Goal: Complete application form

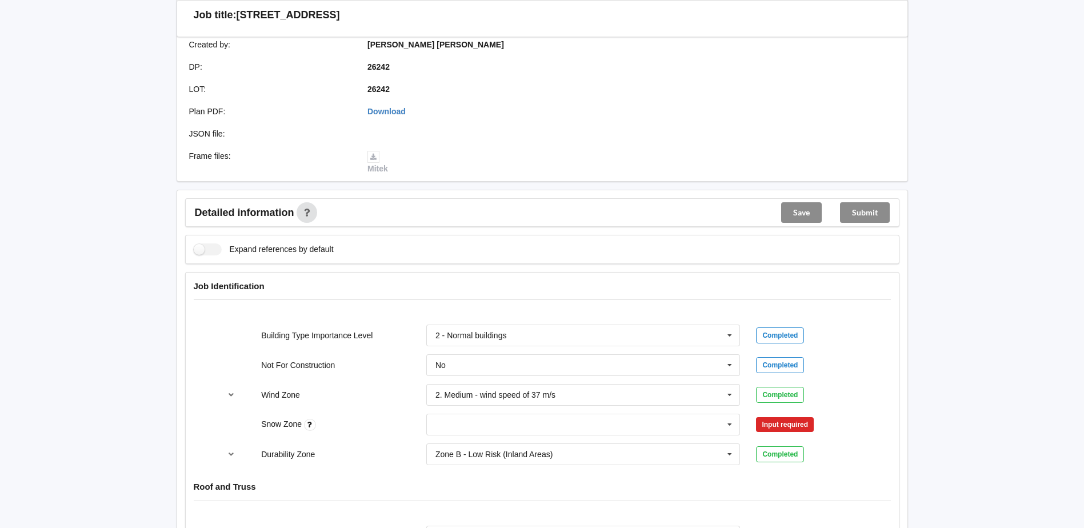
scroll to position [343, 0]
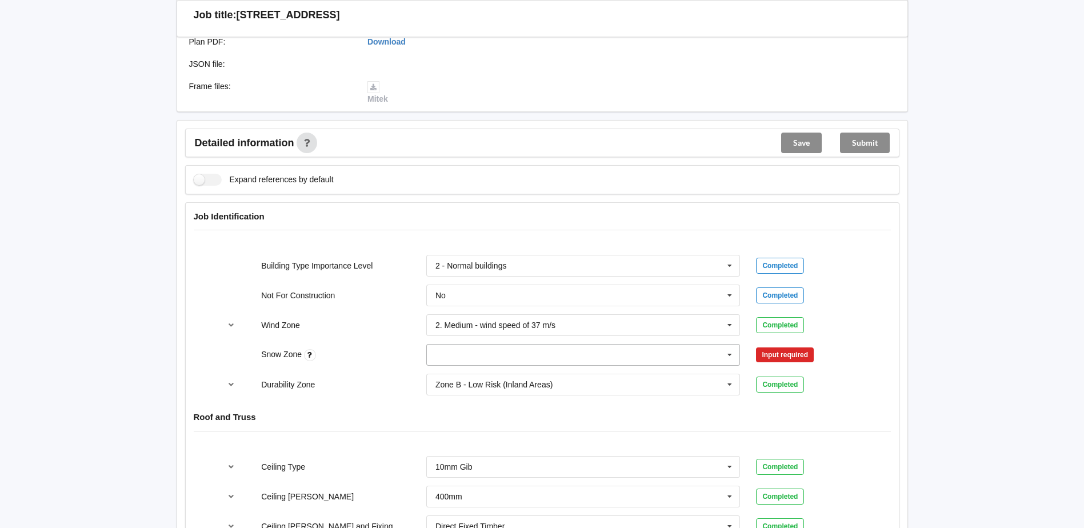
click at [651, 356] on input "text" at bounding box center [584, 355] width 313 height 21
click at [529, 380] on div "N0" at bounding box center [583, 375] width 313 height 21
click at [804, 358] on button "Confirm input" at bounding box center [790, 355] width 68 height 19
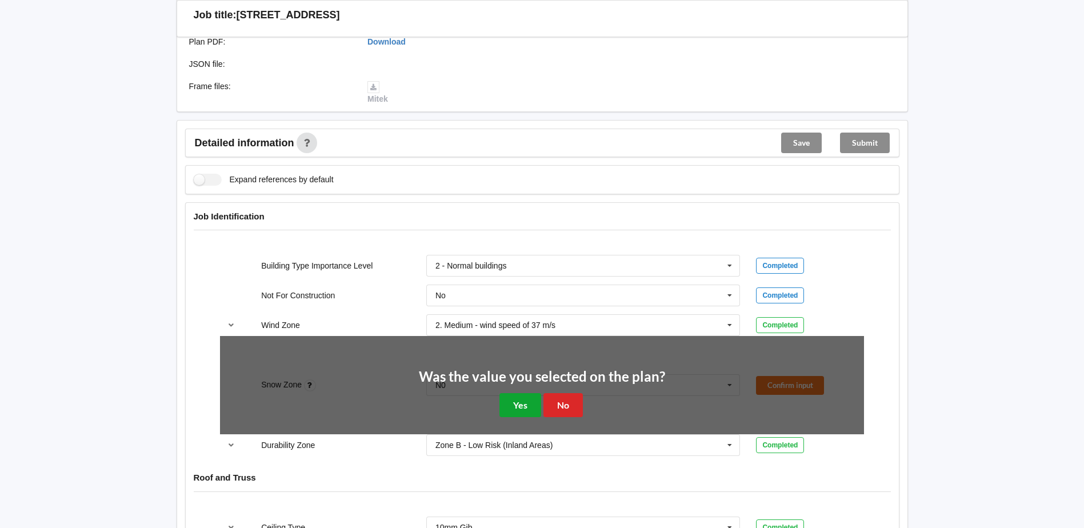
click at [503, 406] on button "Yes" at bounding box center [521, 404] width 42 height 23
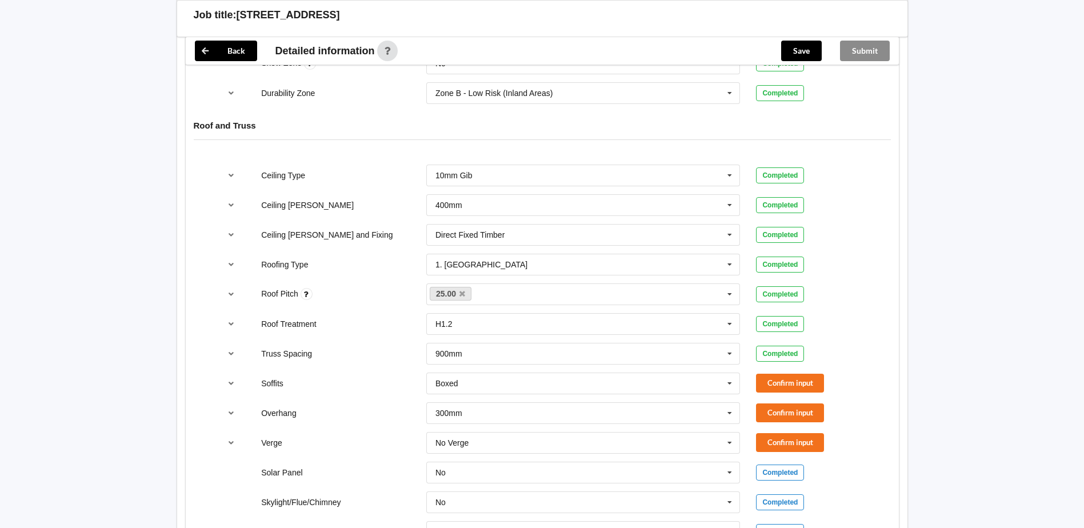
scroll to position [686, 0]
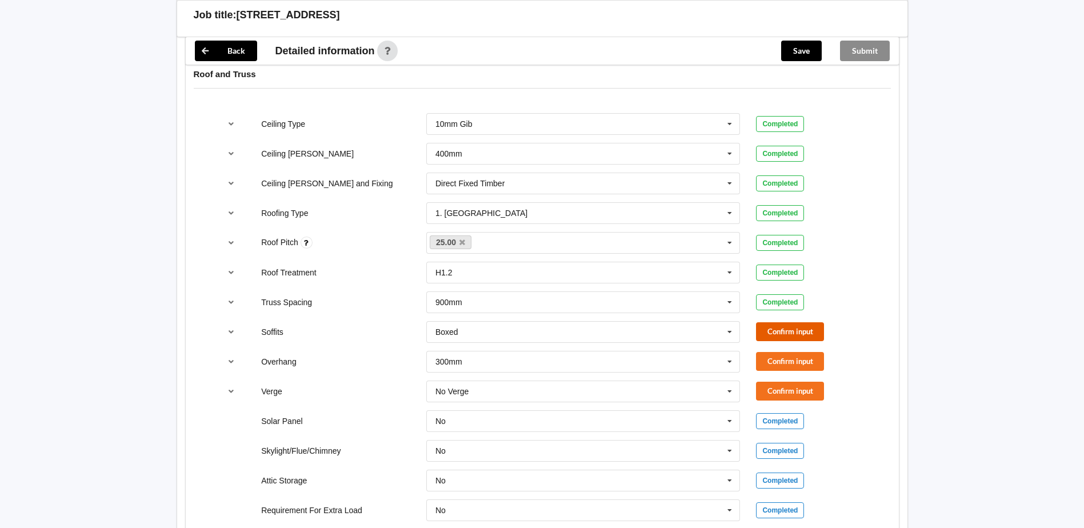
click at [776, 329] on button "Confirm input" at bounding box center [790, 331] width 68 height 19
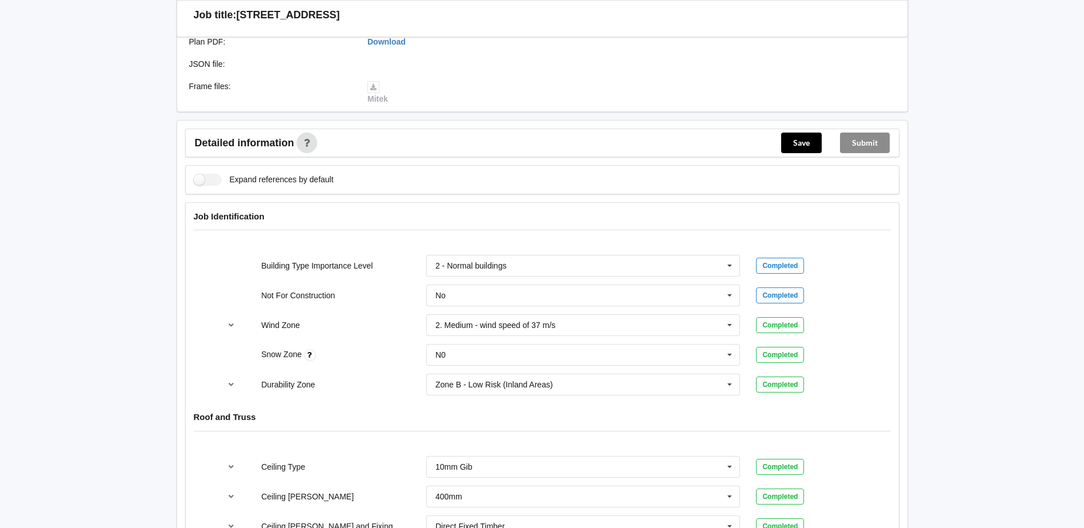
scroll to position [114, 0]
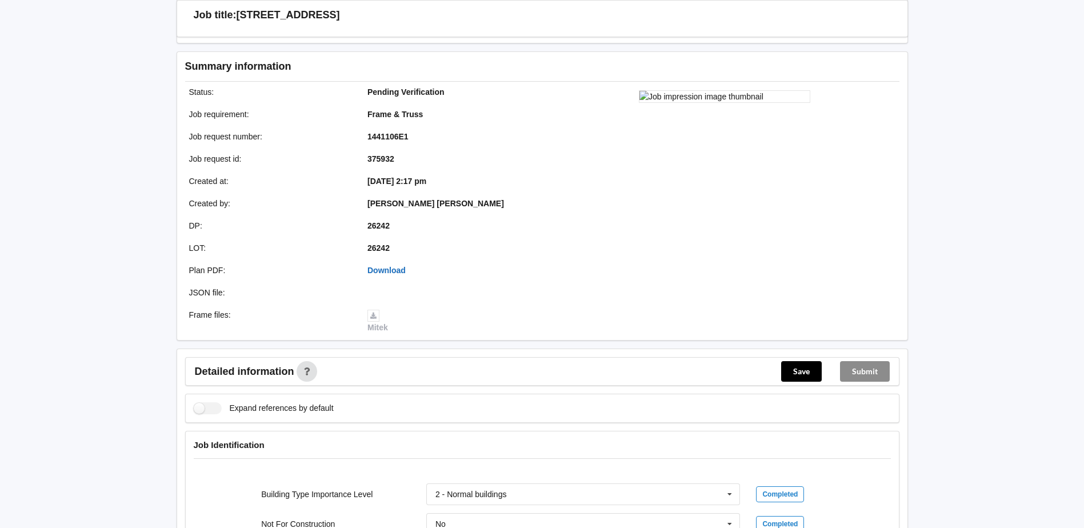
click at [392, 272] on link "Download" at bounding box center [387, 270] width 38 height 9
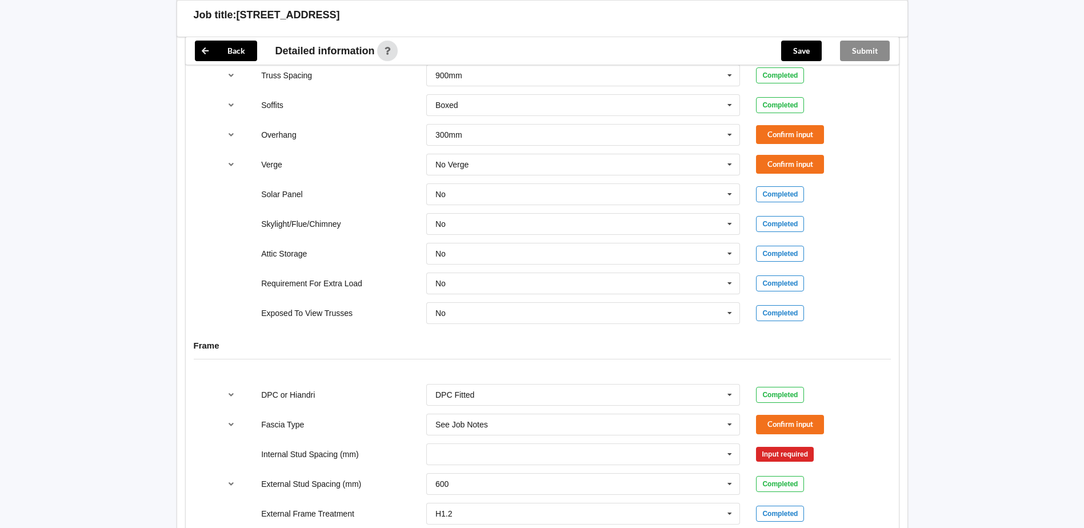
scroll to position [857, 0]
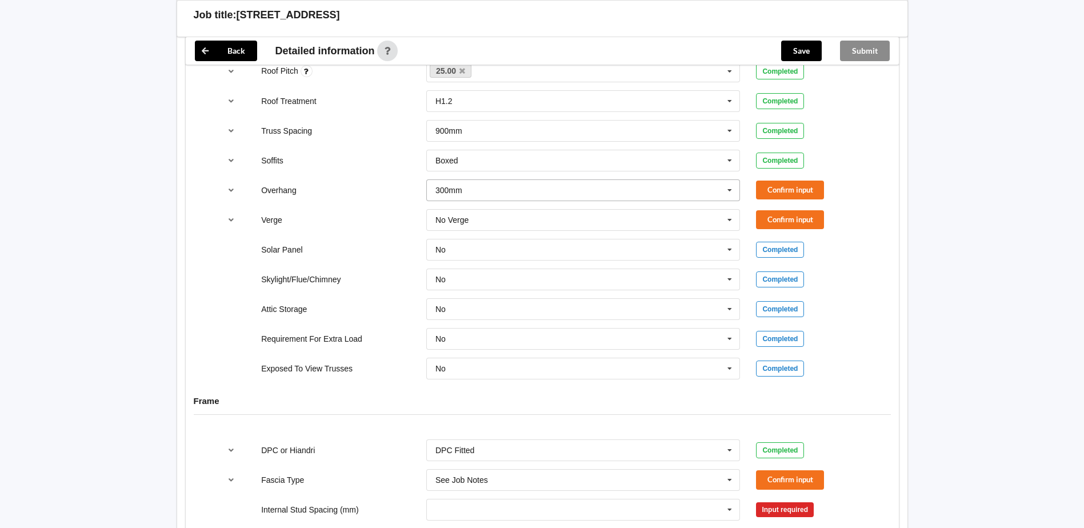
click at [731, 193] on icon at bounding box center [729, 190] width 17 height 21
click at [557, 292] on span "Multiple Values – See As Per Plan" at bounding box center [496, 296] width 121 height 9
click at [722, 218] on icon at bounding box center [729, 220] width 17 height 21
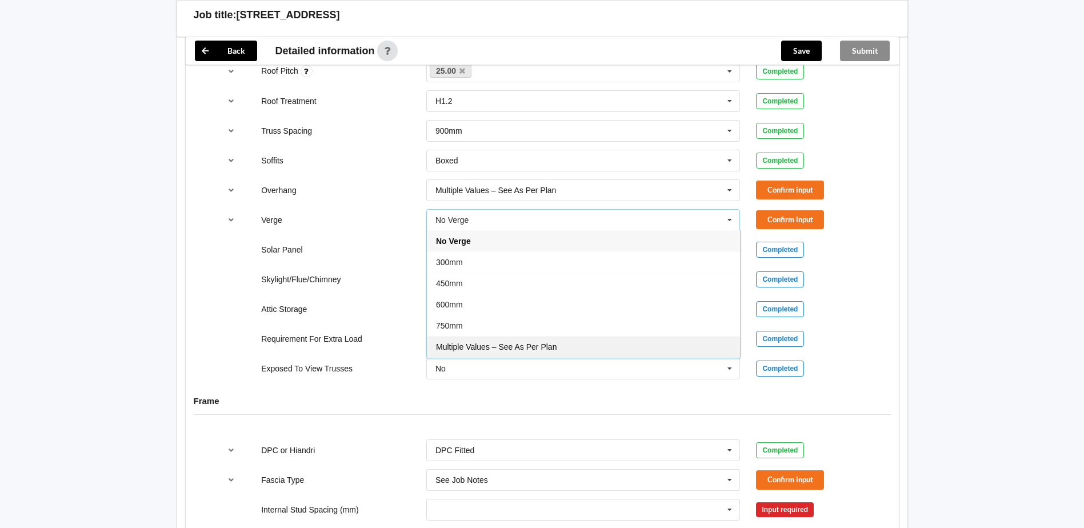
click at [556, 348] on span "Multiple Values – See As Per Plan" at bounding box center [496, 346] width 121 height 9
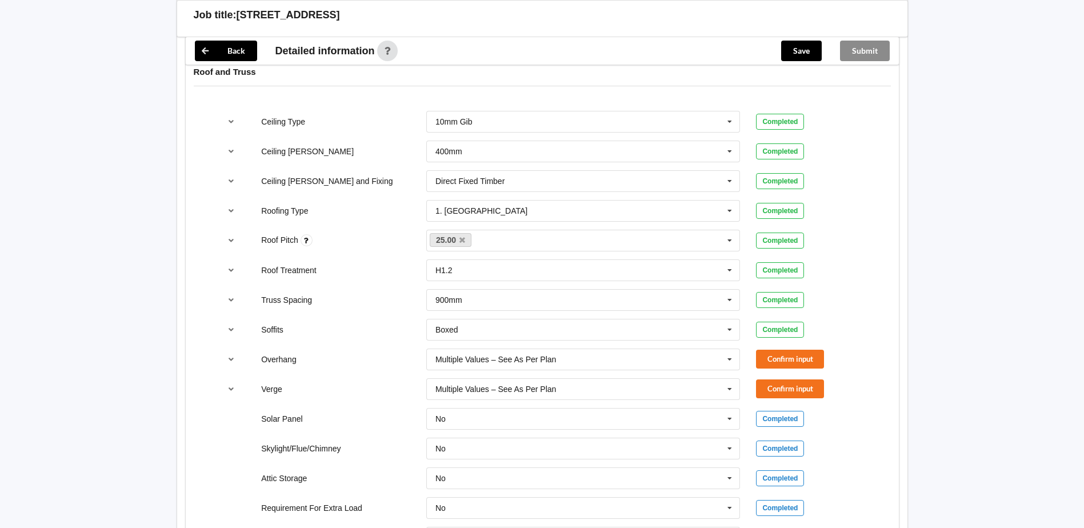
scroll to position [686, 0]
click at [780, 368] on button "Confirm input" at bounding box center [790, 361] width 68 height 19
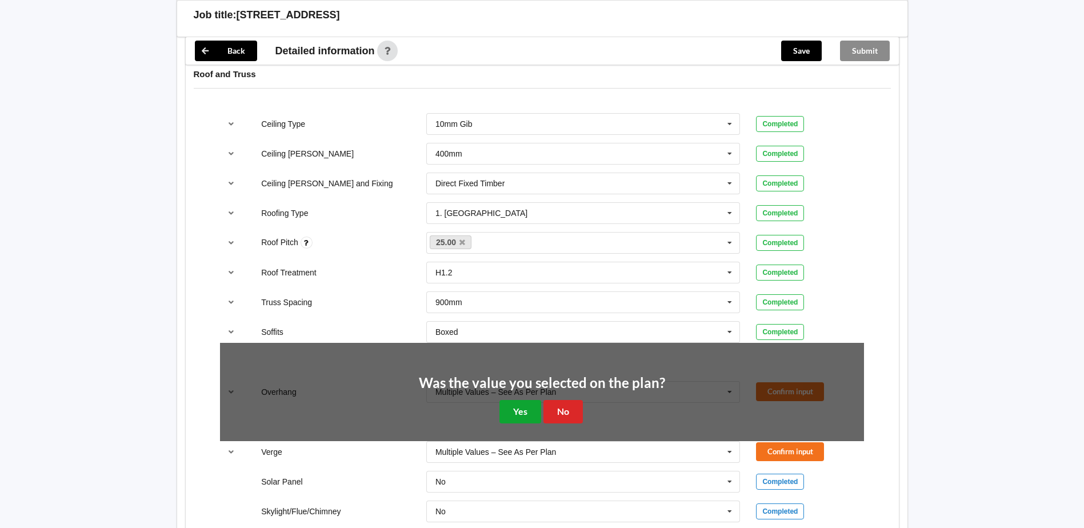
drag, startPoint x: 524, startPoint y: 413, endPoint x: 729, endPoint y: 413, distance: 205.2
click at [526, 413] on button "Yes" at bounding box center [521, 411] width 42 height 23
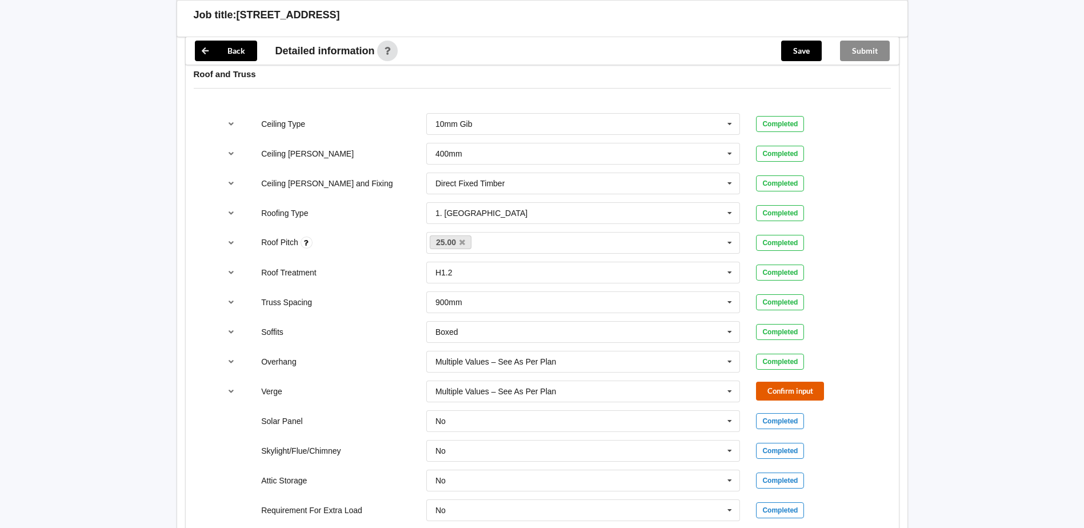
click at [770, 394] on button "Confirm input" at bounding box center [790, 391] width 68 height 19
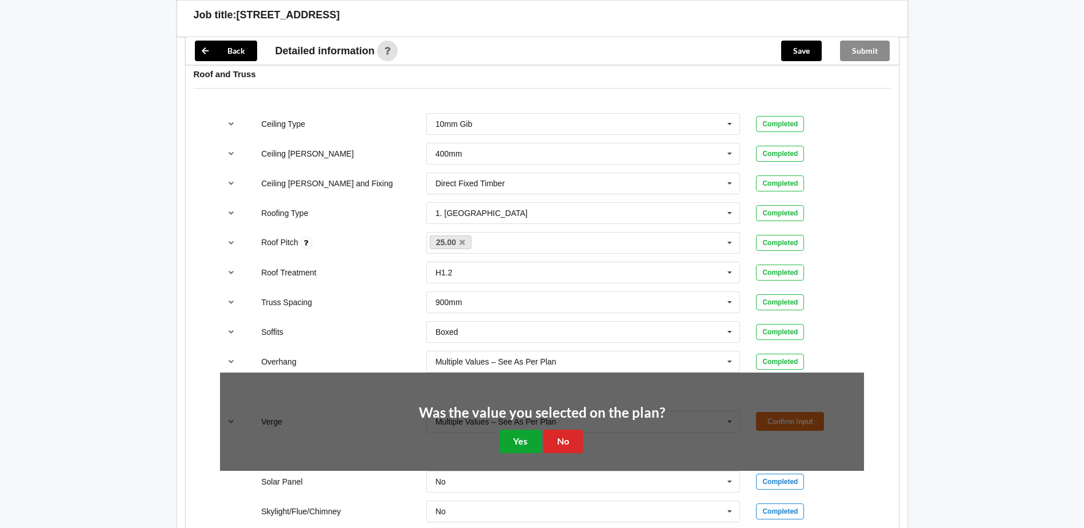
click at [530, 445] on button "Yes" at bounding box center [521, 441] width 42 height 23
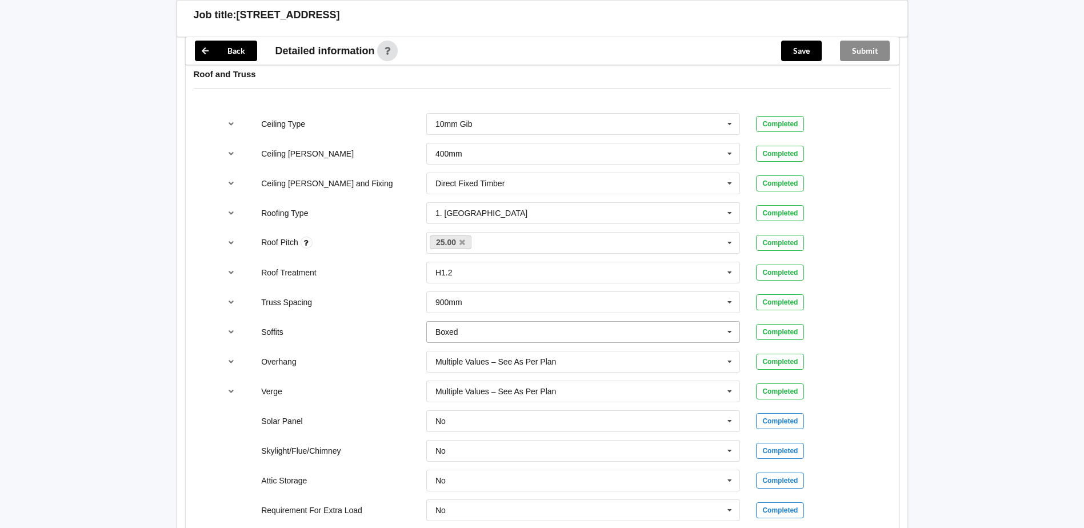
click at [674, 330] on input "text" at bounding box center [584, 332] width 313 height 21
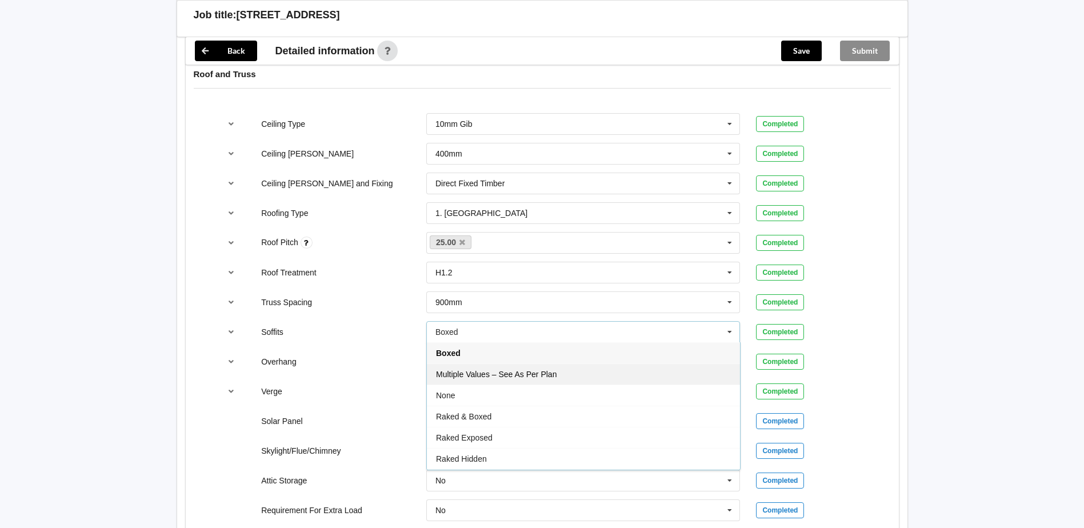
click at [572, 374] on div "Multiple Values – See As Per Plan" at bounding box center [583, 374] width 313 height 21
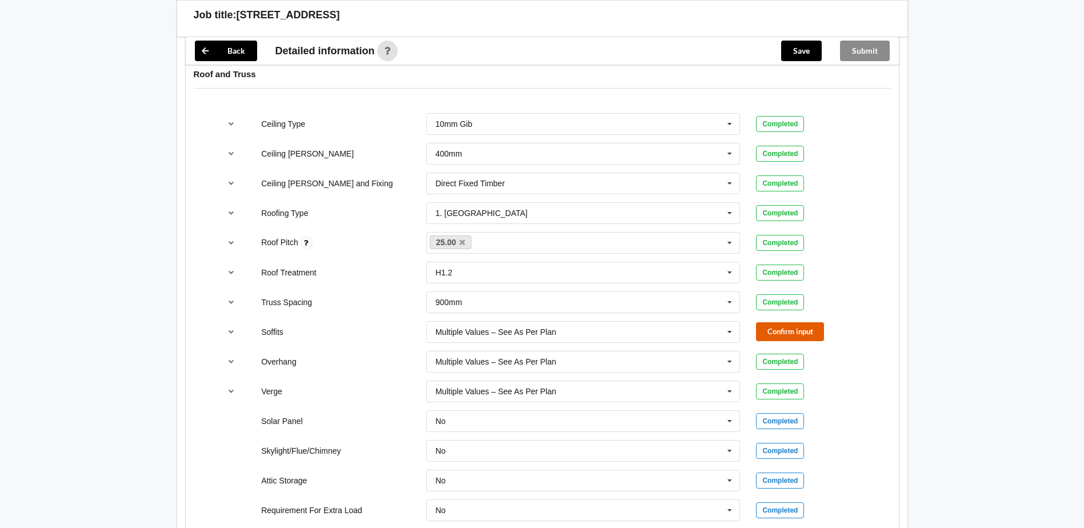
click at [764, 336] on button "Confirm input" at bounding box center [790, 331] width 68 height 19
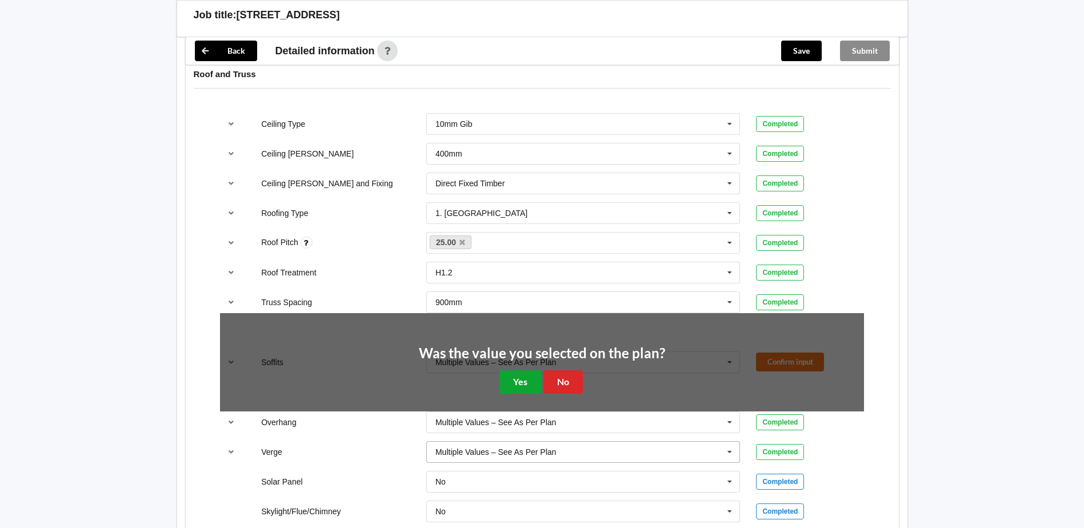
click at [530, 383] on button "Yes" at bounding box center [521, 381] width 42 height 23
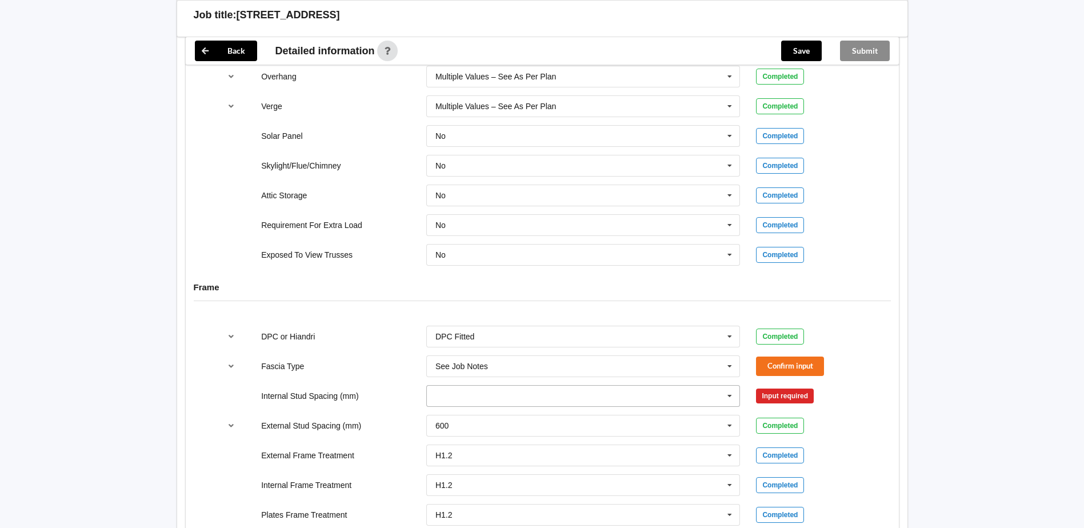
scroll to position [972, 0]
click at [711, 372] on input "text" at bounding box center [584, 366] width 313 height 21
click at [896, 411] on div "DPC or Hiandri DPC Fitted DPC Fitted HIANDRI Fitted Not Required See Job Notes …" at bounding box center [542, 425] width 713 height 216
click at [787, 369] on button "Confirm input" at bounding box center [790, 365] width 68 height 19
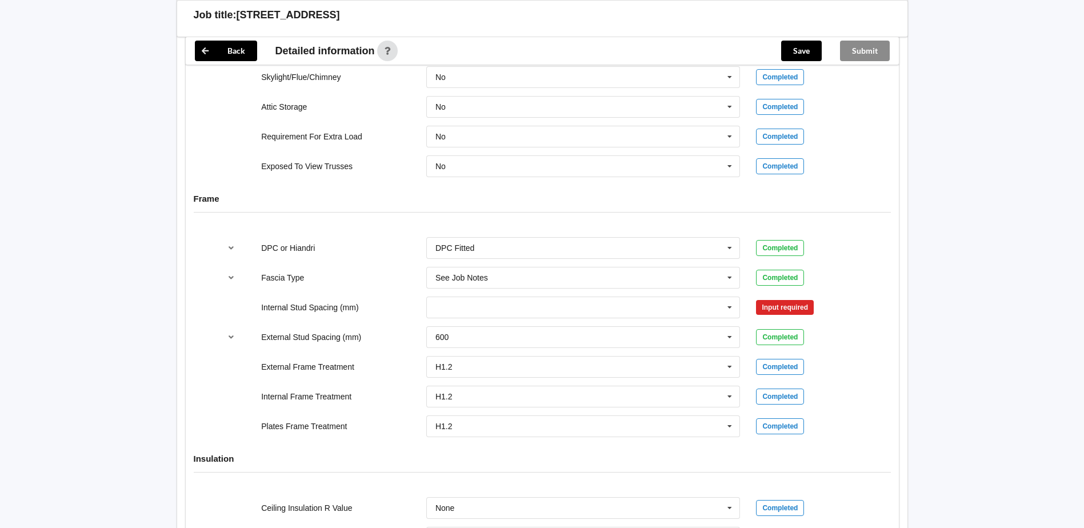
scroll to position [1086, 0]
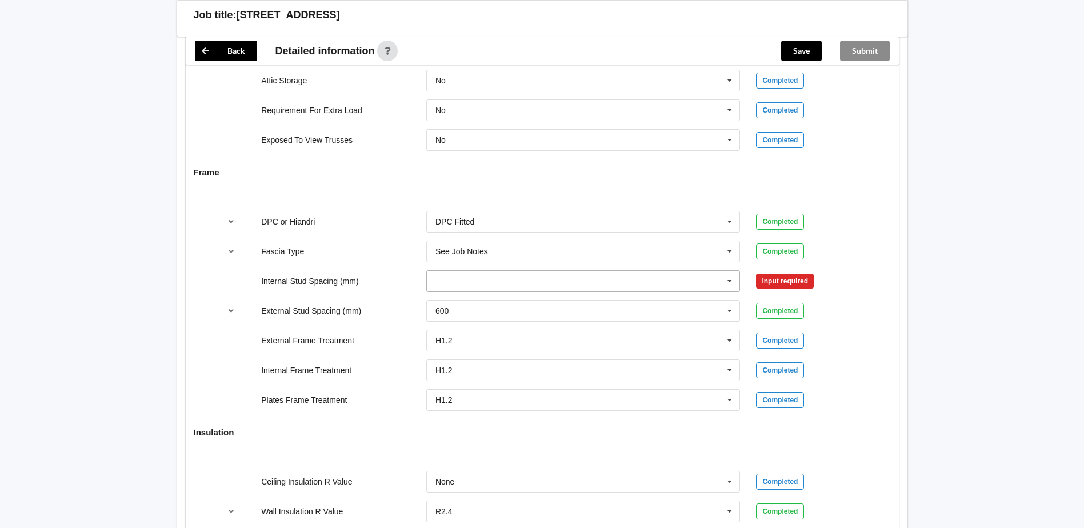
click at [727, 280] on icon at bounding box center [729, 281] width 17 height 21
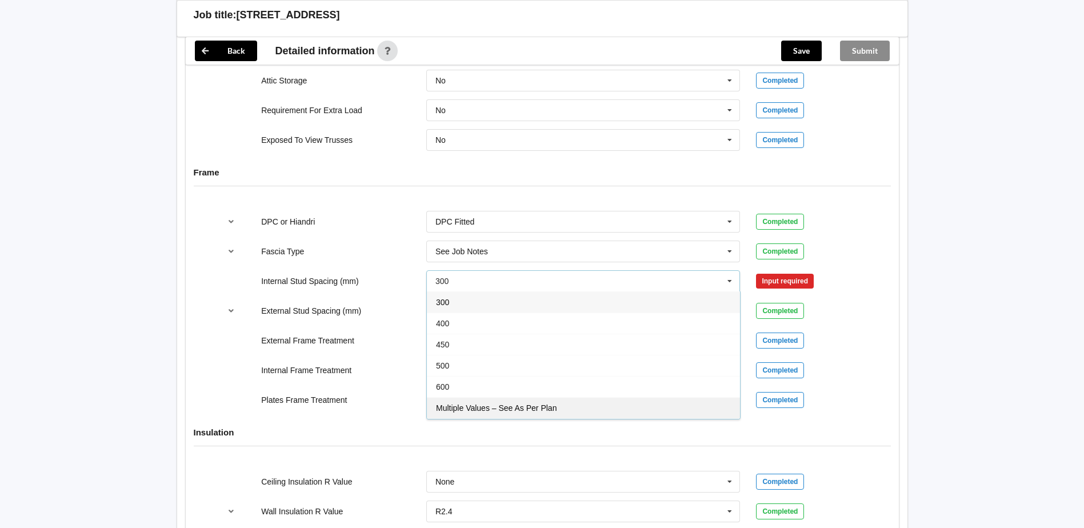
click at [608, 405] on div "Multiple Values – See As Per Plan" at bounding box center [583, 407] width 313 height 21
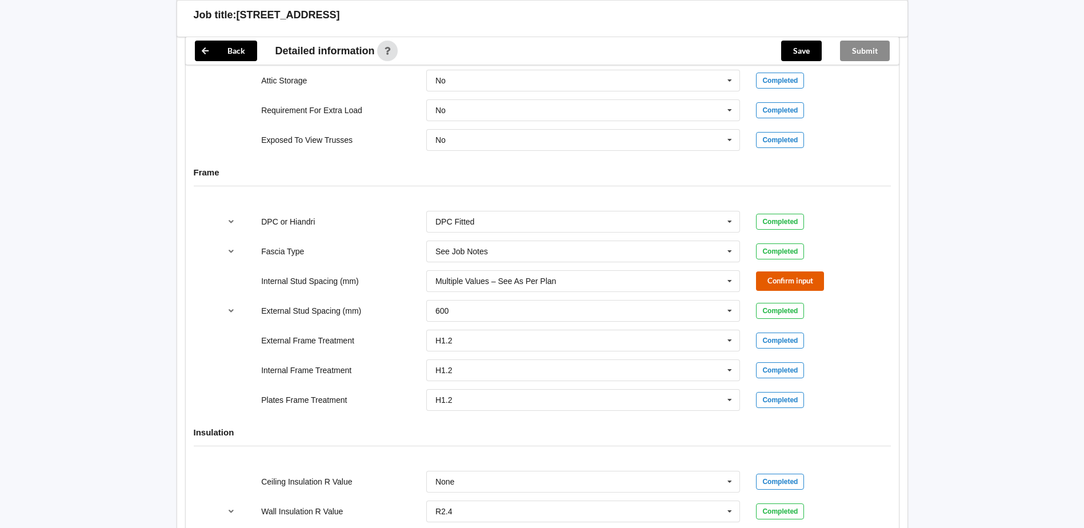
click at [780, 284] on button "Confirm input" at bounding box center [790, 281] width 68 height 19
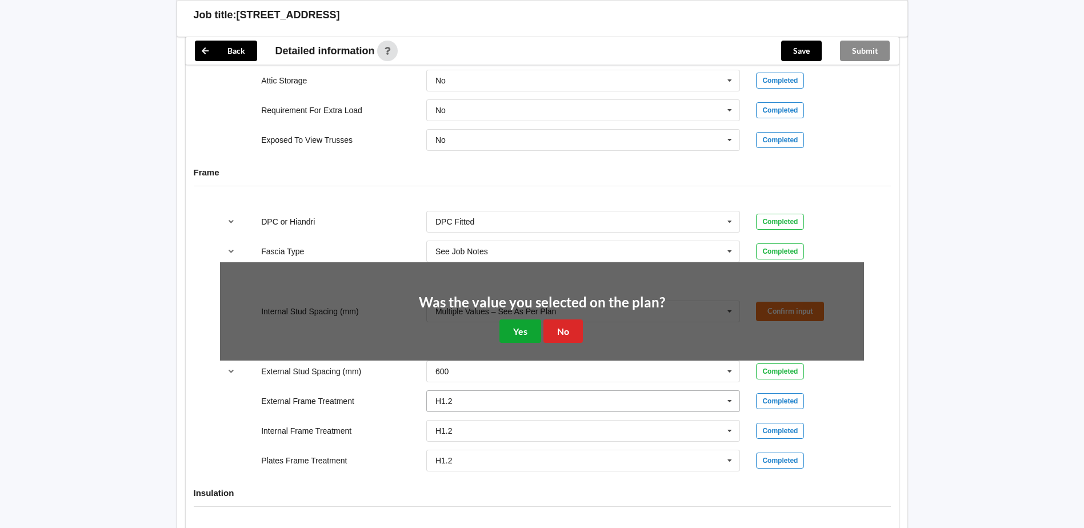
drag, startPoint x: 520, startPoint y: 331, endPoint x: 534, endPoint y: 336, distance: 15.6
click at [520, 331] on button "Yes" at bounding box center [521, 331] width 42 height 23
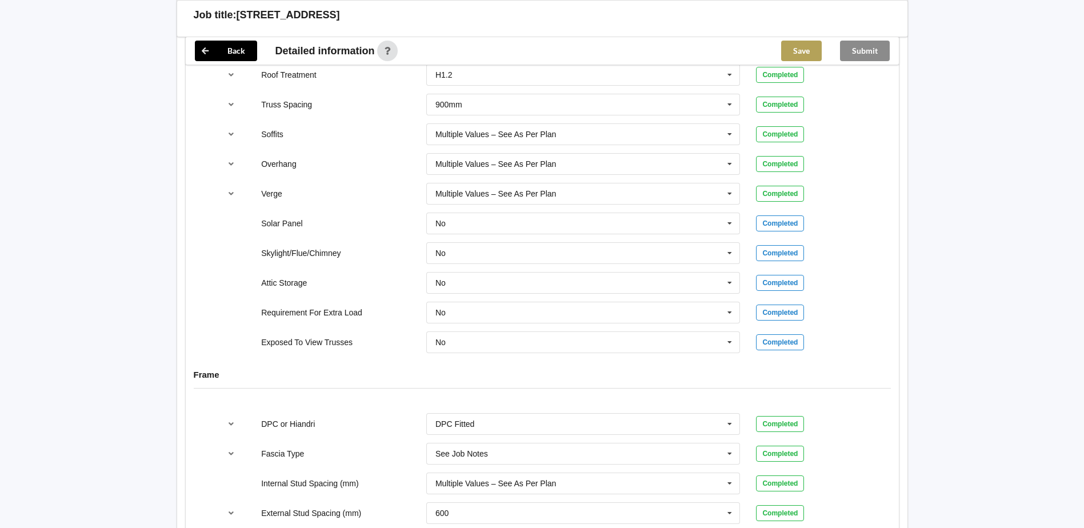
click at [792, 42] on button "Save" at bounding box center [801, 51] width 41 height 21
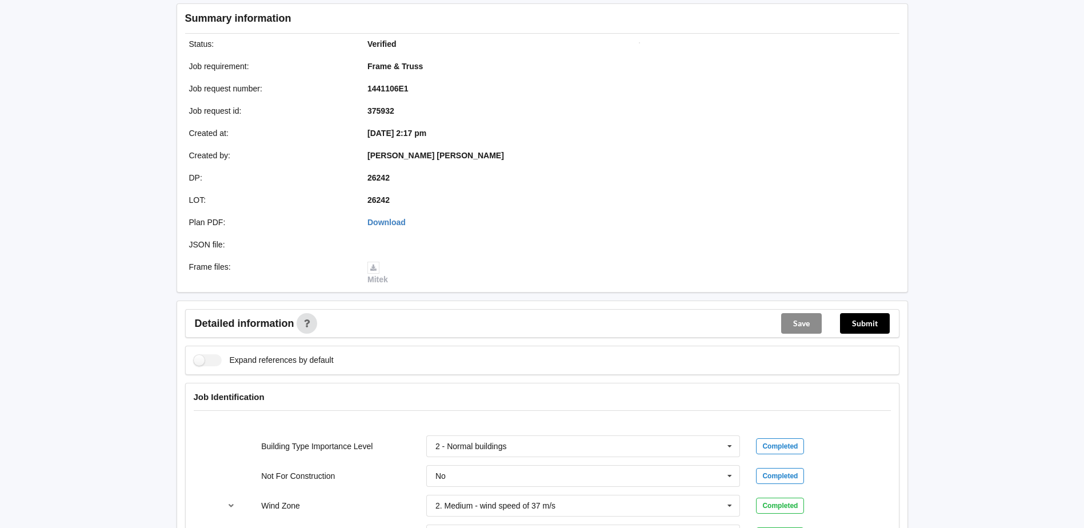
scroll to position [114, 0]
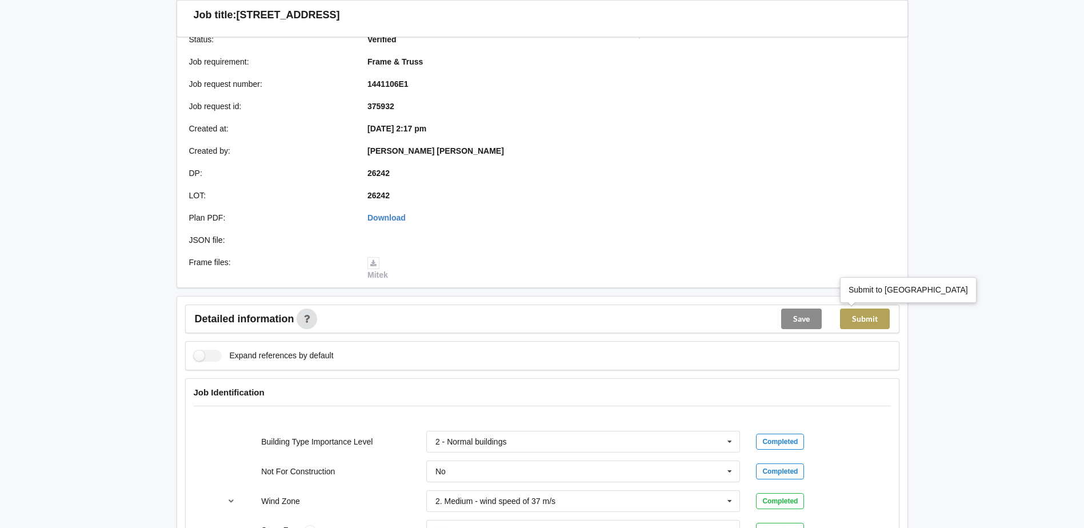
click at [858, 306] on div "Submit" at bounding box center [865, 318] width 68 height 27
click at [852, 324] on button "Submit" at bounding box center [865, 319] width 50 height 21
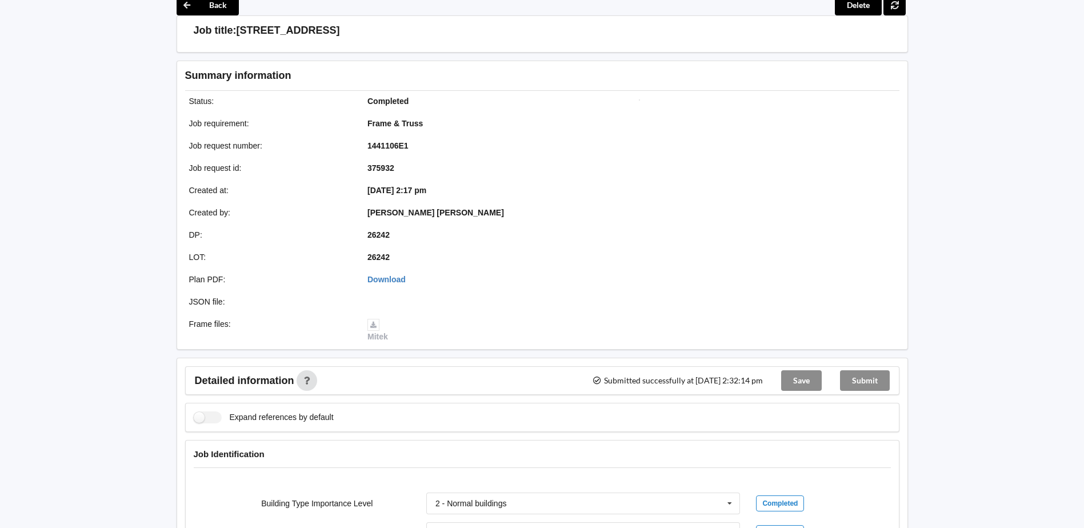
scroll to position [0, 0]
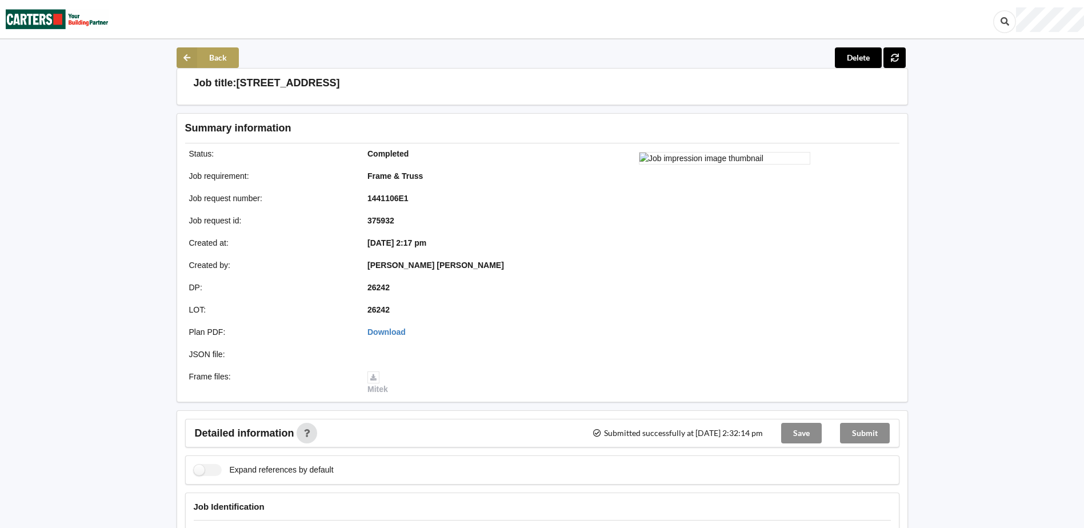
click at [221, 65] on button "Back" at bounding box center [208, 57] width 62 height 21
click at [203, 52] on button "Back" at bounding box center [208, 57] width 62 height 21
click at [210, 55] on button "Back" at bounding box center [208, 57] width 62 height 21
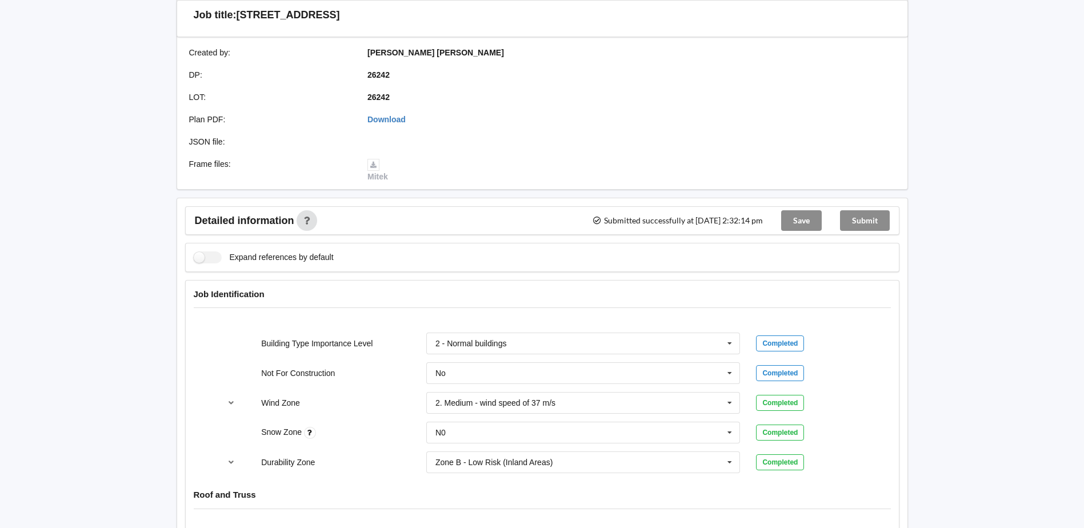
scroll to position [150, 0]
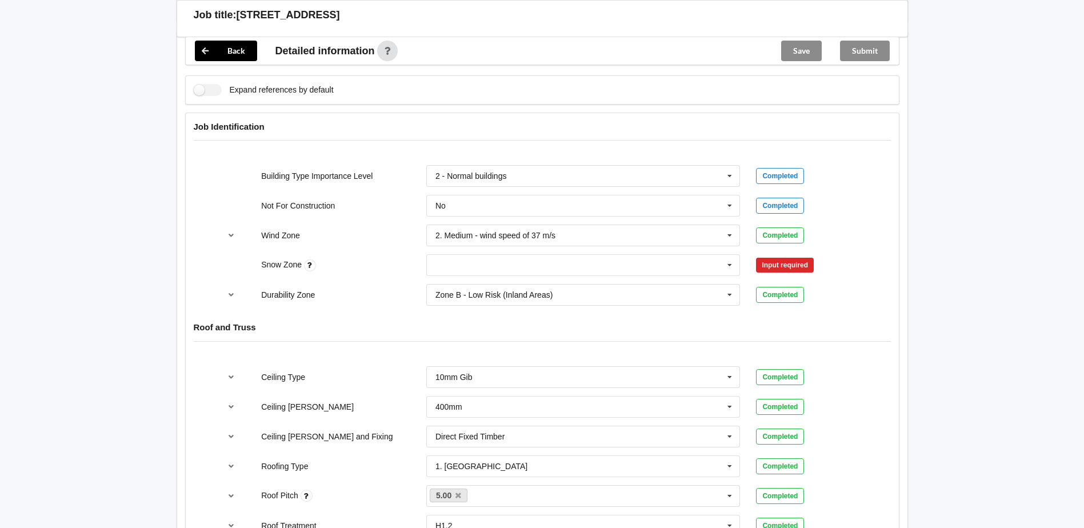
scroll to position [457, 0]
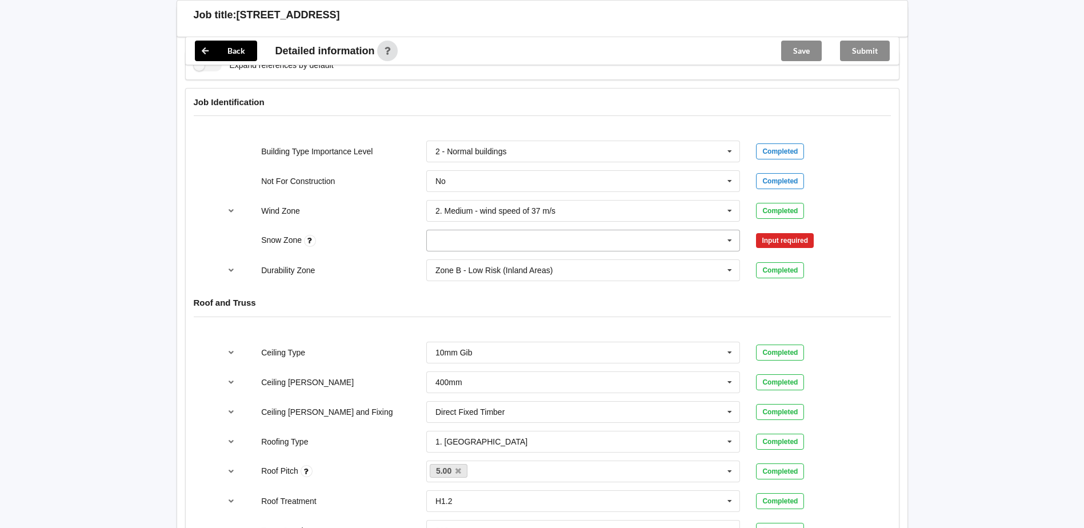
click at [635, 247] on input "text" at bounding box center [584, 240] width 313 height 21
click at [502, 260] on div "N0" at bounding box center [583, 261] width 313 height 21
click at [776, 244] on button "Confirm input" at bounding box center [790, 241] width 68 height 19
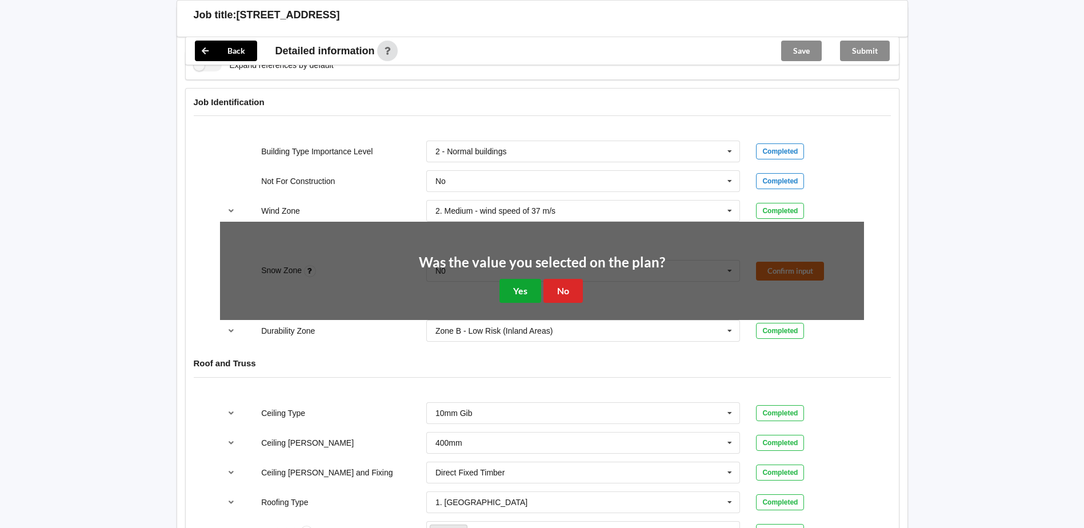
click at [514, 290] on button "Yes" at bounding box center [521, 290] width 42 height 23
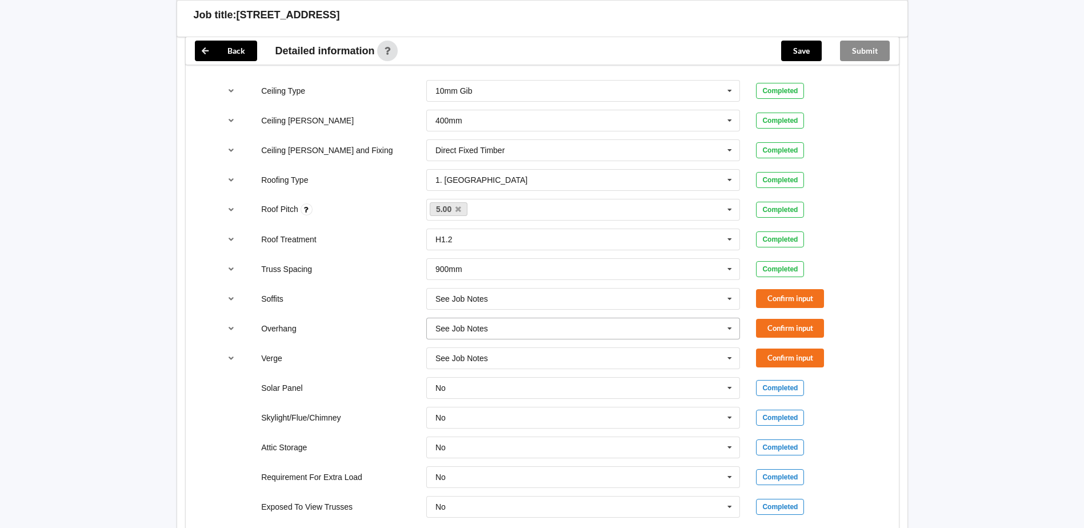
scroll to position [743, 0]
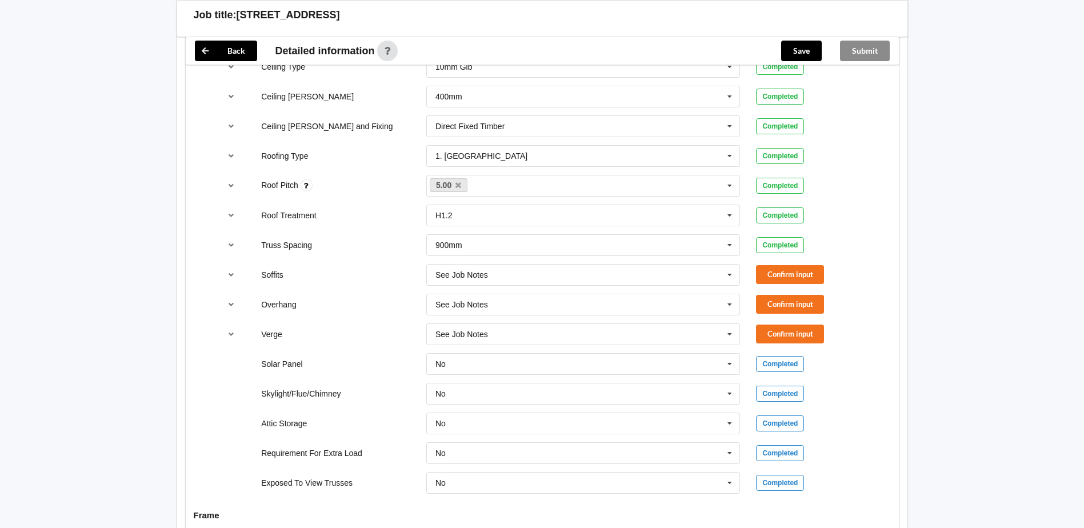
click at [748, 278] on div "Confirm input" at bounding box center [810, 274] width 124 height 19
click at [737, 276] on icon at bounding box center [729, 275] width 17 height 21
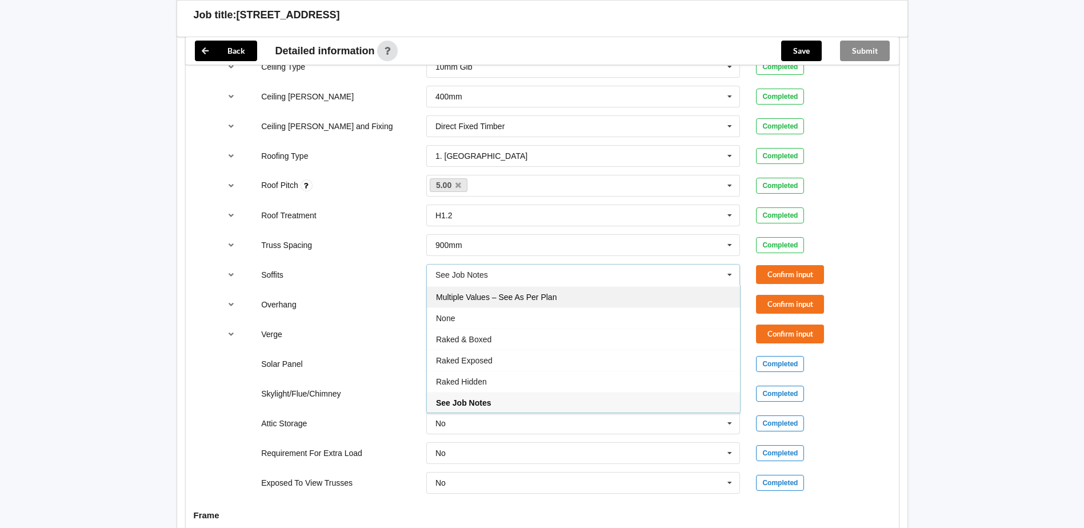
click at [645, 299] on div "Multiple Values – See As Per Plan" at bounding box center [583, 296] width 313 height 21
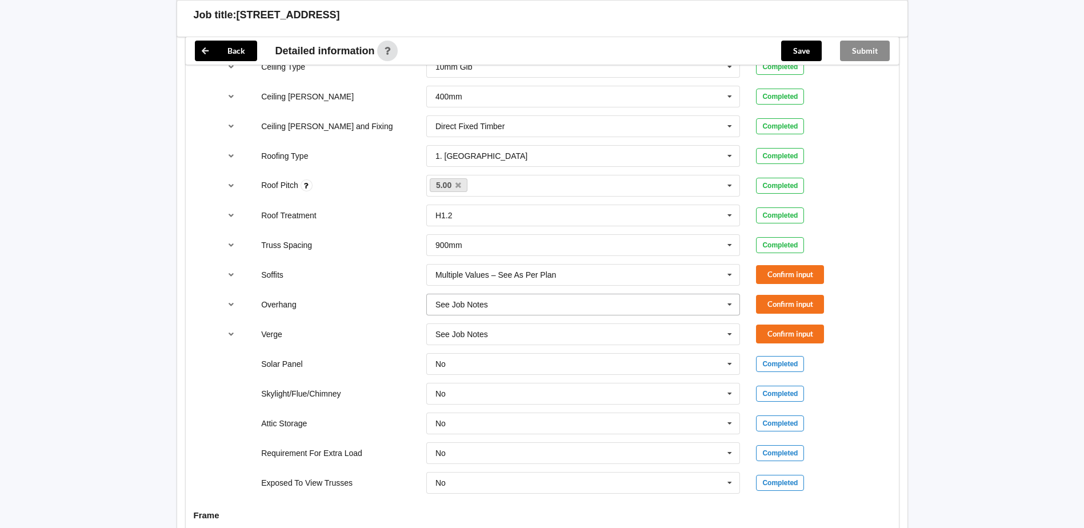
click at [729, 302] on icon at bounding box center [729, 304] width 17 height 21
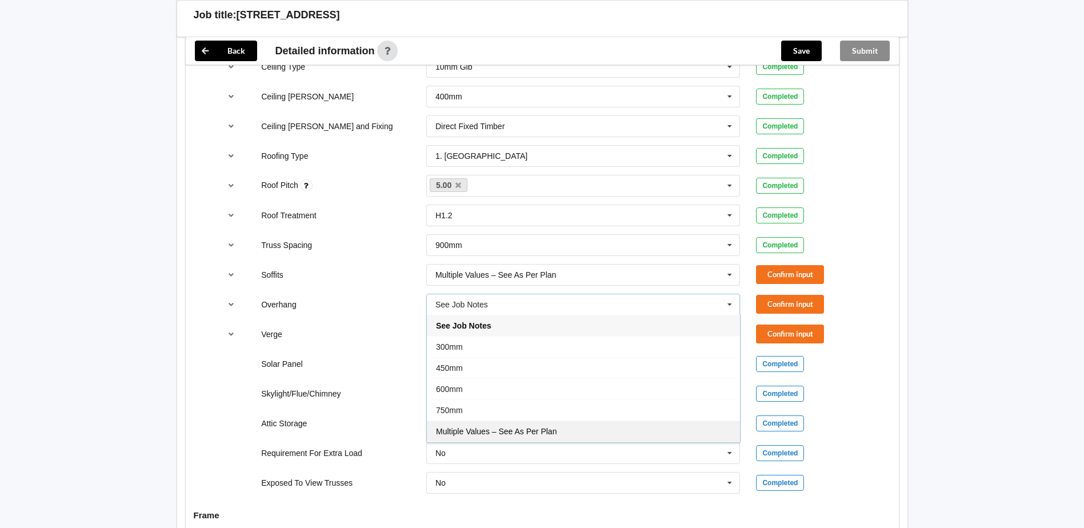
drag, startPoint x: 536, startPoint y: 436, endPoint x: 633, endPoint y: 410, distance: 100.0
click at [538, 436] on div "See Job Notes 300mm 450mm 600mm 750mm Multiple Values – See As Per Plan None" at bounding box center [583, 379] width 314 height 128
click at [560, 422] on div "Multiple Values – See As Per Plan" at bounding box center [583, 419] width 313 height 21
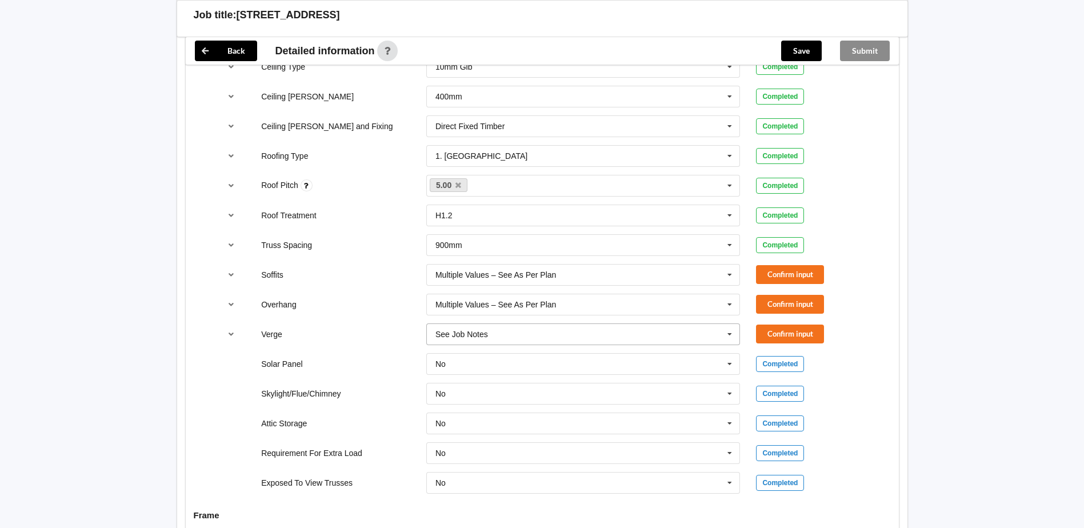
click at [727, 340] on icon at bounding box center [729, 334] width 17 height 21
click at [587, 468] on div "Multiple Values – See As Per Plan" at bounding box center [583, 460] width 313 height 21
click at [793, 271] on button "Confirm input" at bounding box center [790, 274] width 68 height 19
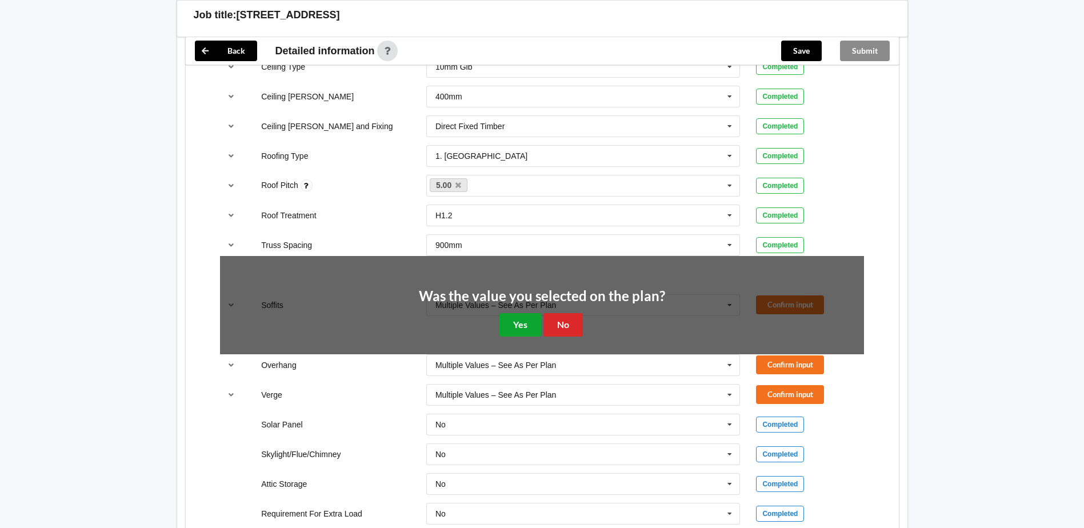
click at [522, 327] on button "Yes" at bounding box center [521, 324] width 42 height 23
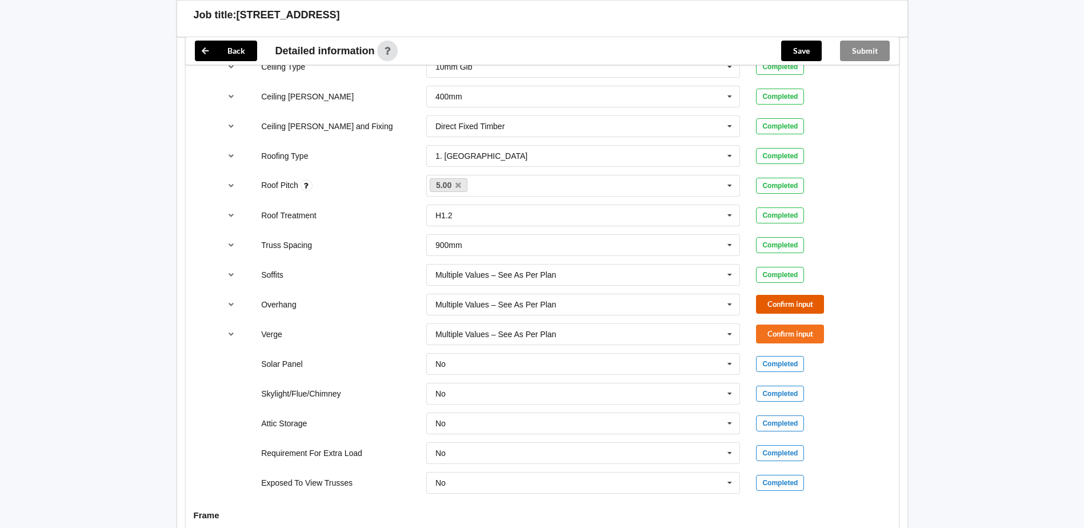
click at [799, 306] on button "Confirm input" at bounding box center [790, 304] width 68 height 19
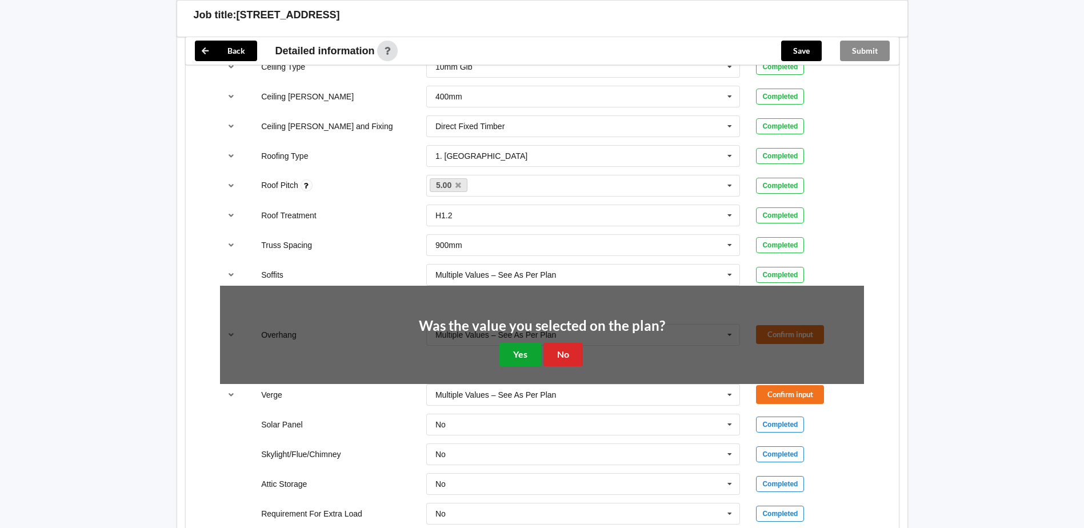
click at [508, 349] on button "Yes" at bounding box center [521, 354] width 42 height 23
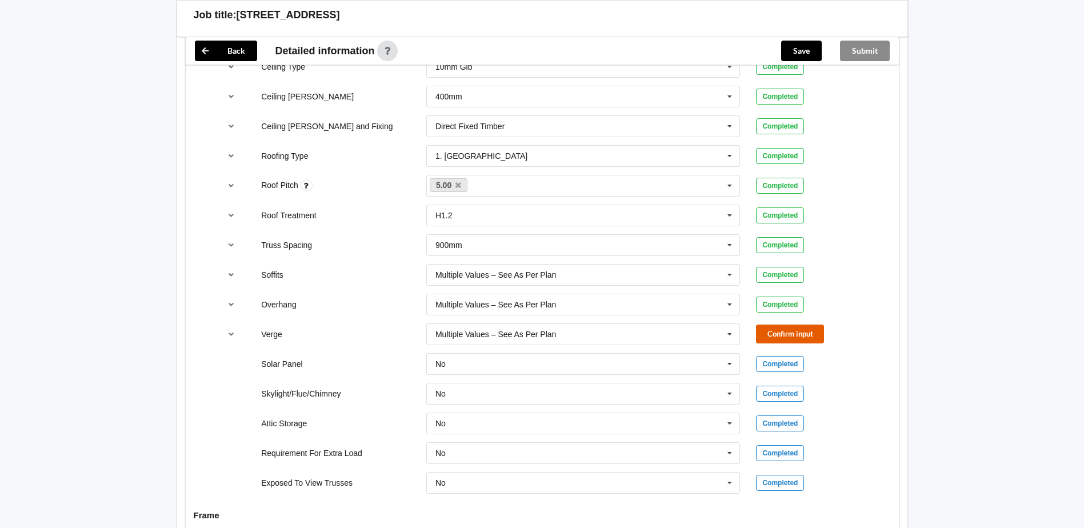
click at [808, 338] on button "Confirm input" at bounding box center [790, 334] width 68 height 19
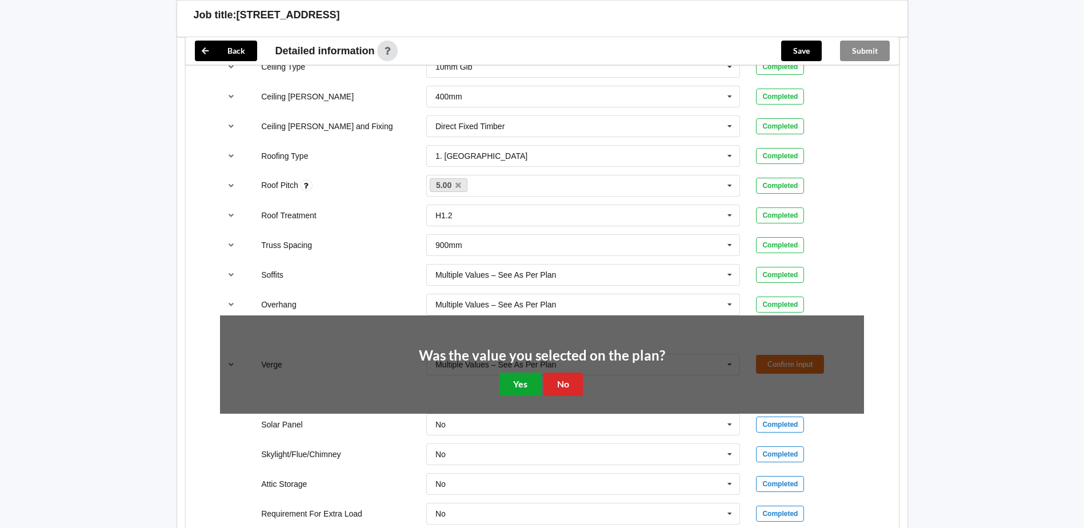
click at [528, 382] on button "Yes" at bounding box center [521, 384] width 42 height 23
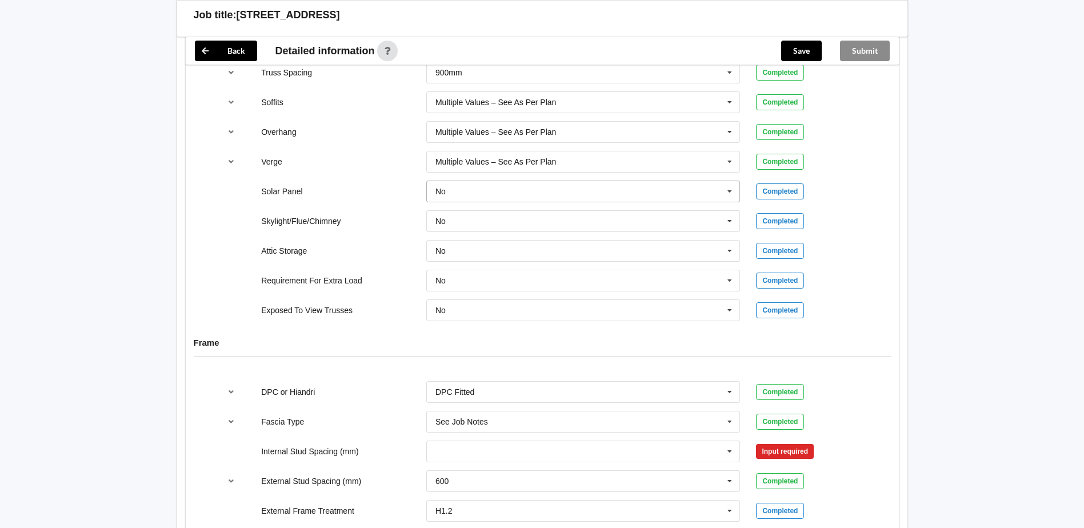
scroll to position [1086, 0]
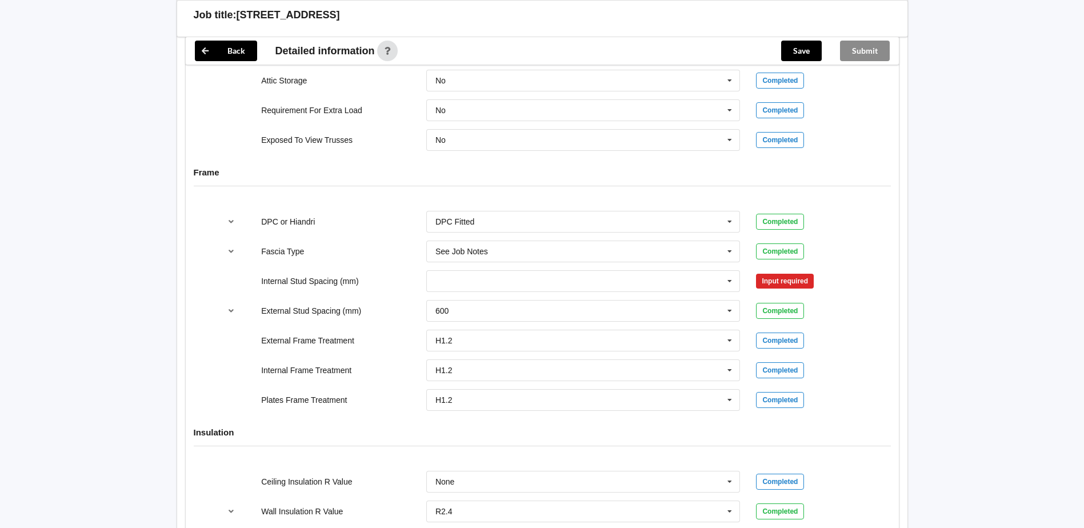
click at [720, 294] on div "600 300 400 450 500 600 800 Multiple Values – See As Per Plan None See Job Notes" at bounding box center [583, 311] width 330 height 38
drag, startPoint x: 740, startPoint y: 285, endPoint x: 732, endPoint y: 285, distance: 8.0
click at [739, 285] on input "text" at bounding box center [584, 281] width 313 height 21
click at [732, 285] on icon at bounding box center [729, 281] width 17 height 21
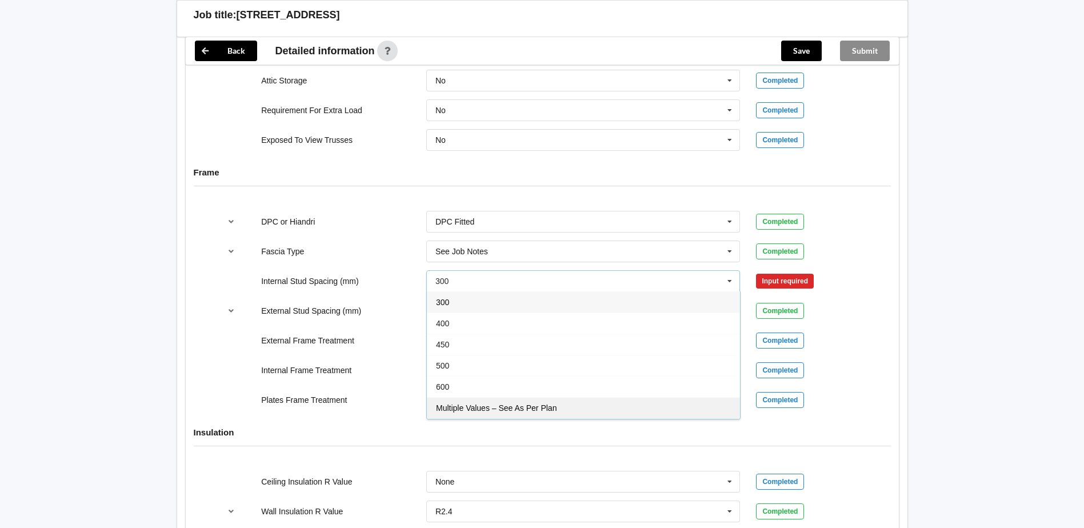
click at [550, 402] on div "Multiple Values – See As Per Plan" at bounding box center [583, 407] width 313 height 21
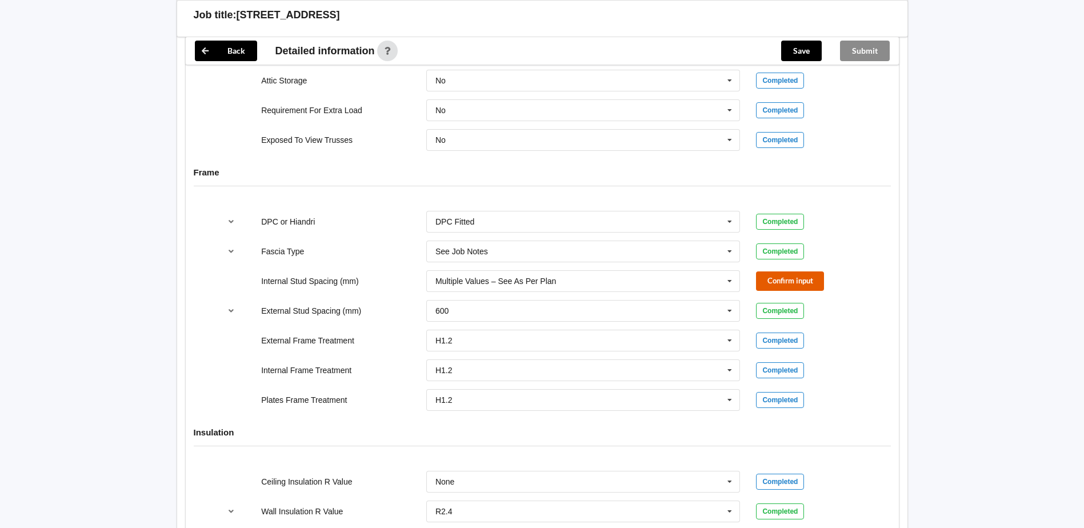
click at [803, 282] on button "Confirm input" at bounding box center [790, 281] width 68 height 19
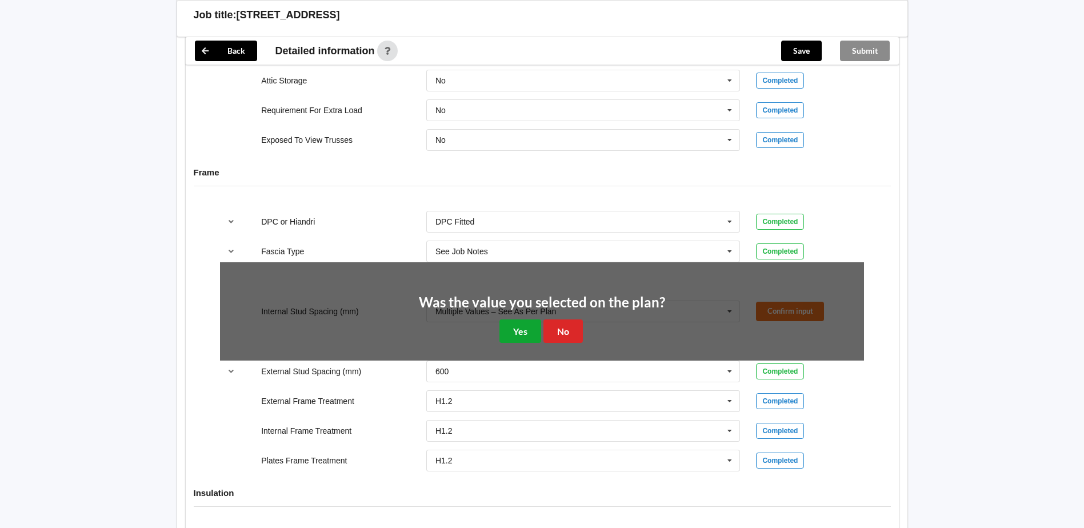
click at [521, 327] on button "Yes" at bounding box center [521, 331] width 42 height 23
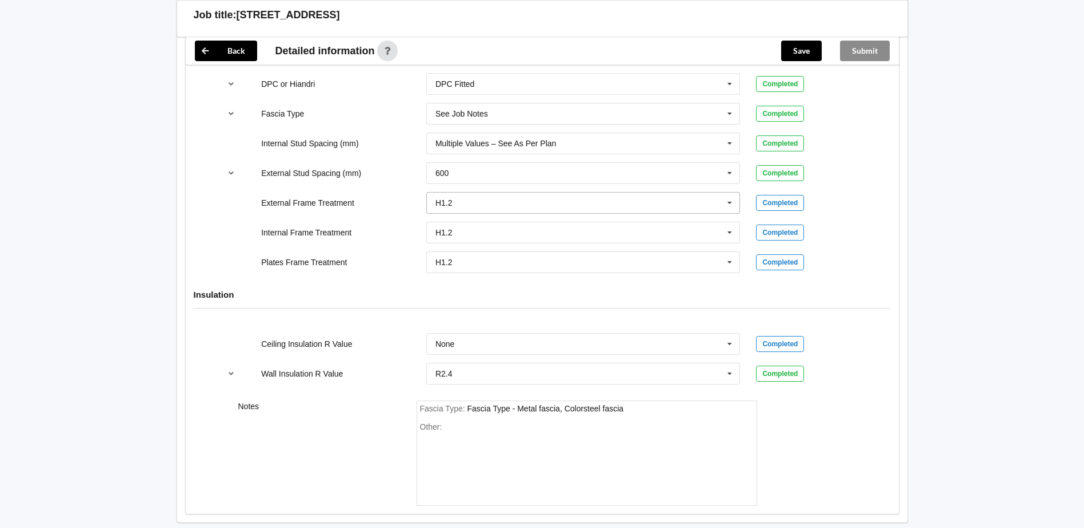
scroll to position [1284, 0]
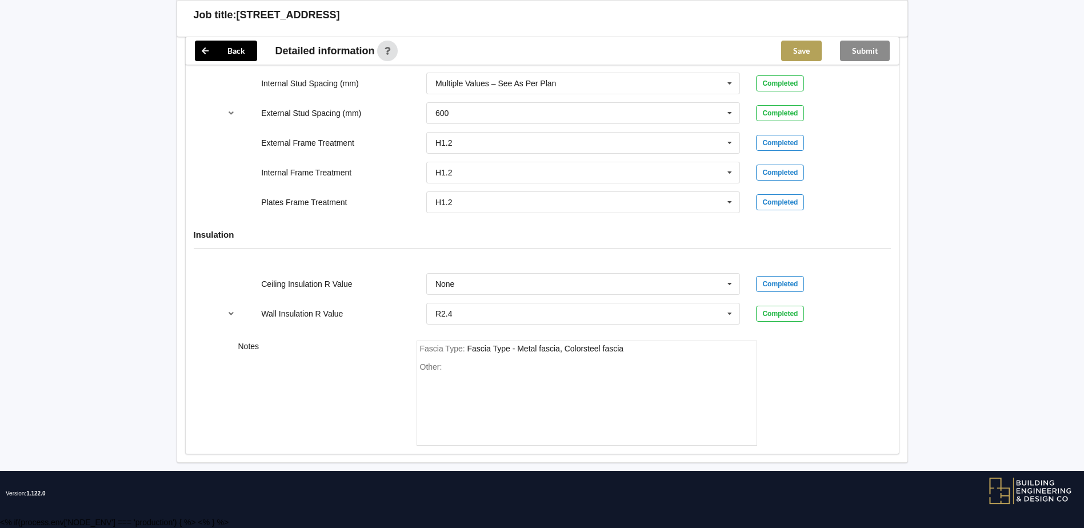
click at [816, 43] on button "Save" at bounding box center [801, 51] width 41 height 21
click at [871, 42] on button "Submit" at bounding box center [865, 51] width 50 height 21
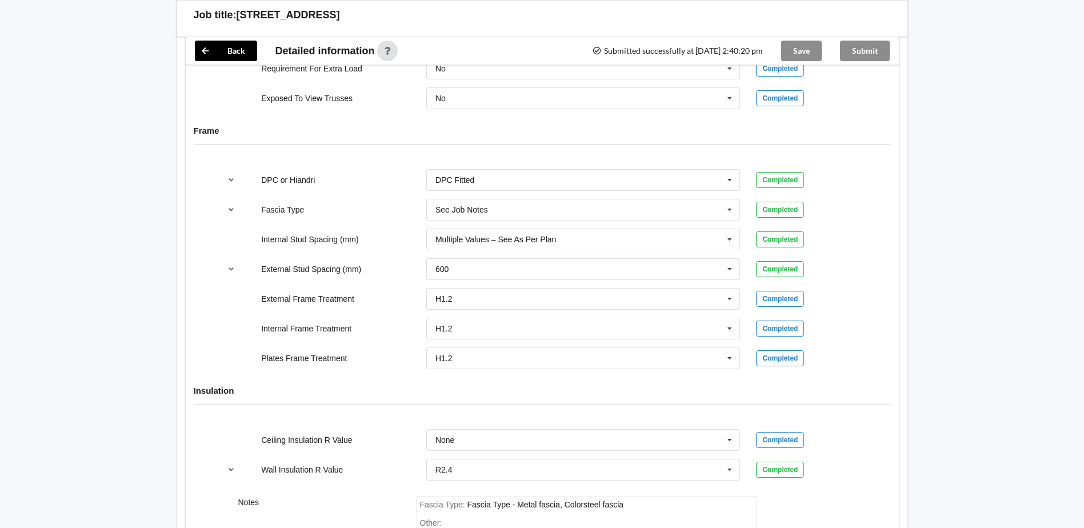
scroll to position [888, 0]
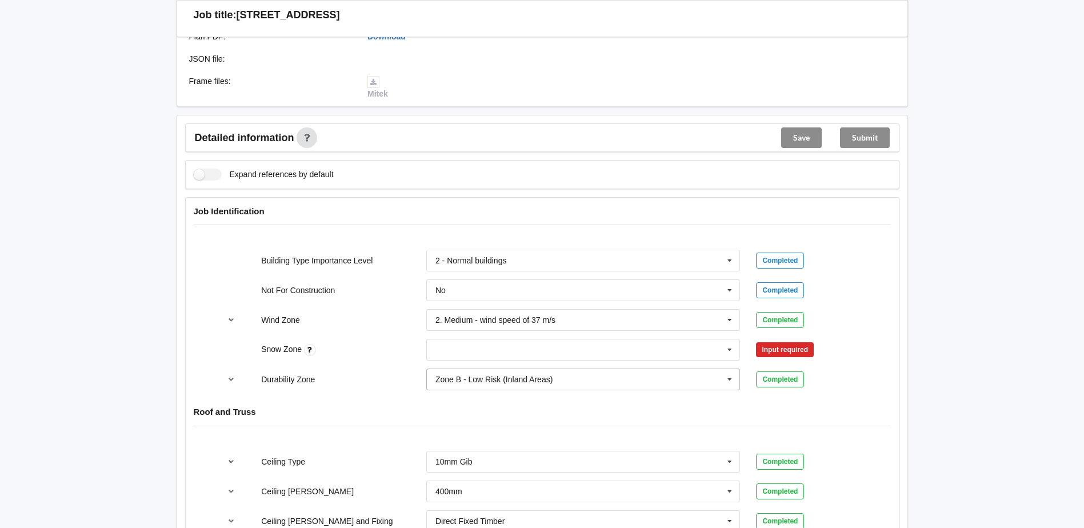
scroll to position [457, 0]
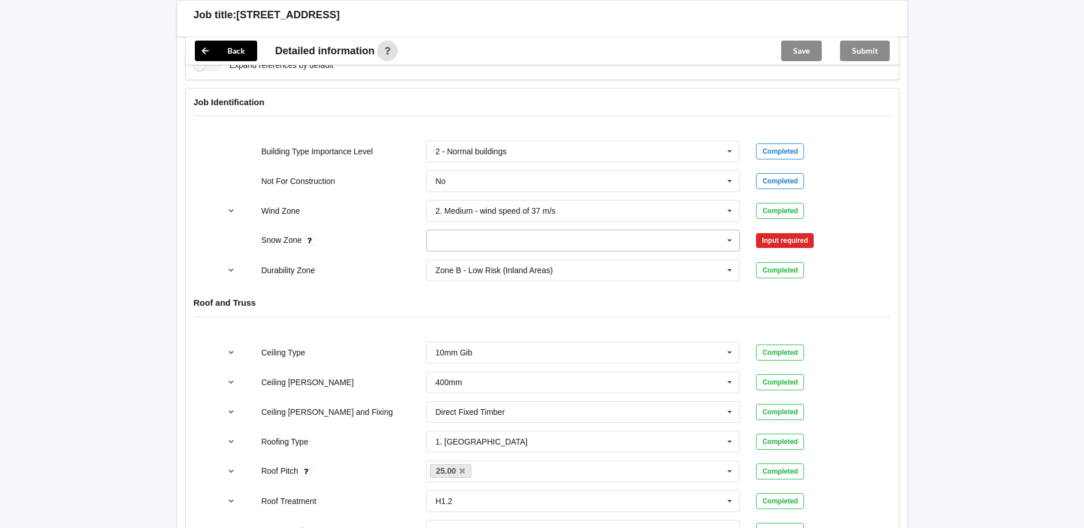
click at [729, 238] on icon at bounding box center [729, 240] width 17 height 21
click at [568, 257] on div "N0" at bounding box center [583, 261] width 313 height 21
click at [803, 239] on button "Confirm input" at bounding box center [790, 241] width 68 height 19
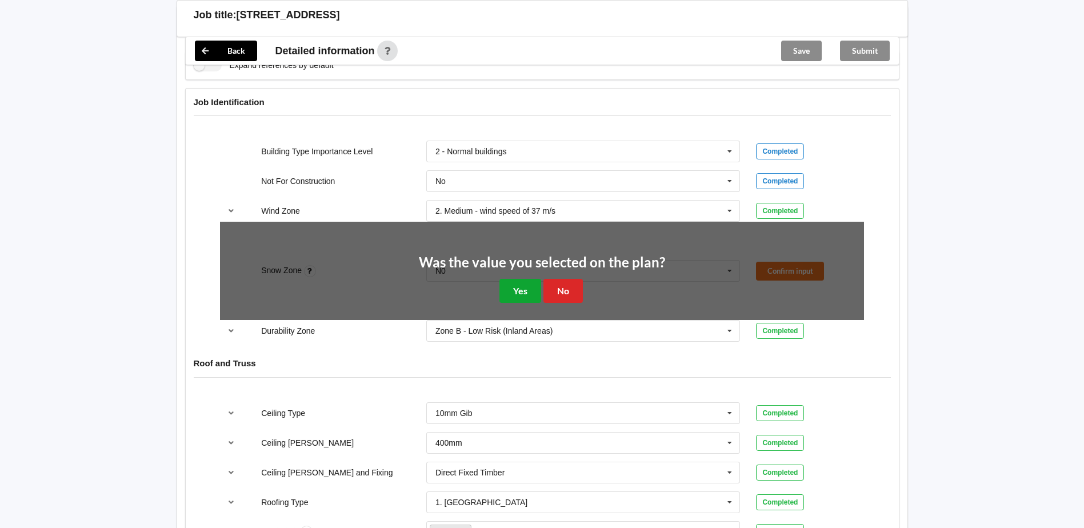
click at [522, 281] on button "Yes" at bounding box center [521, 290] width 42 height 23
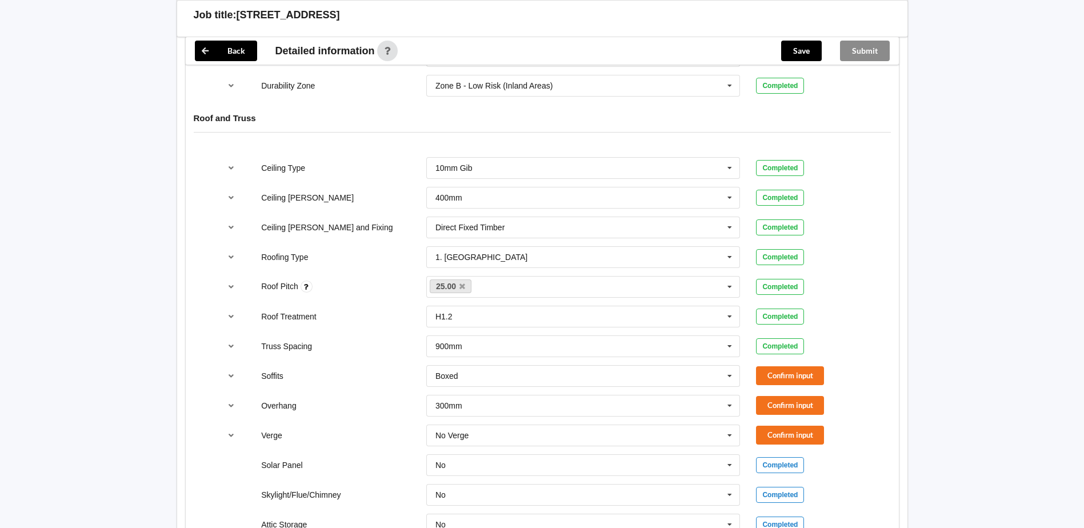
scroll to position [857, 0]
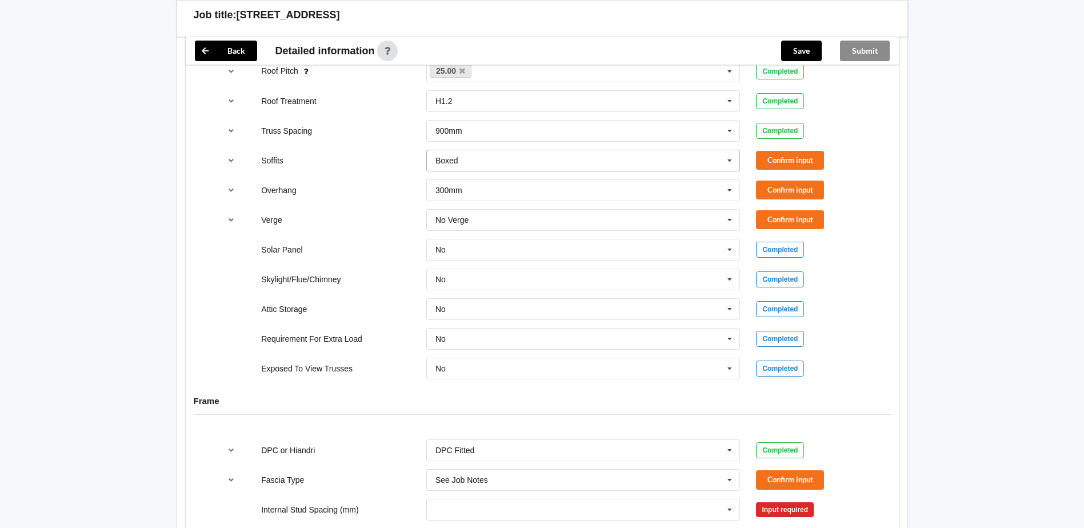
click at [664, 169] on input "text" at bounding box center [584, 160] width 313 height 21
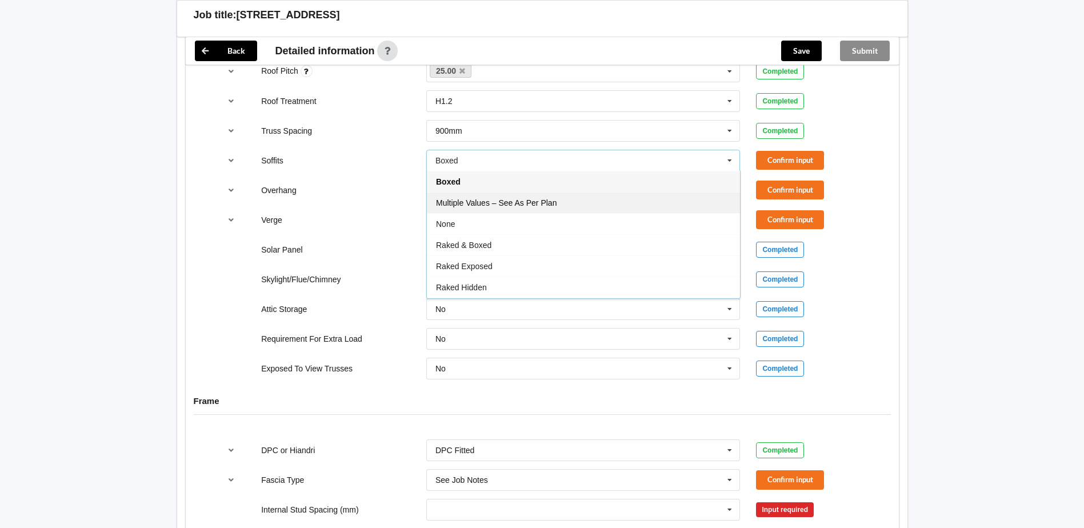
click at [579, 204] on div "Multiple Values – See As Per Plan" at bounding box center [583, 202] width 313 height 21
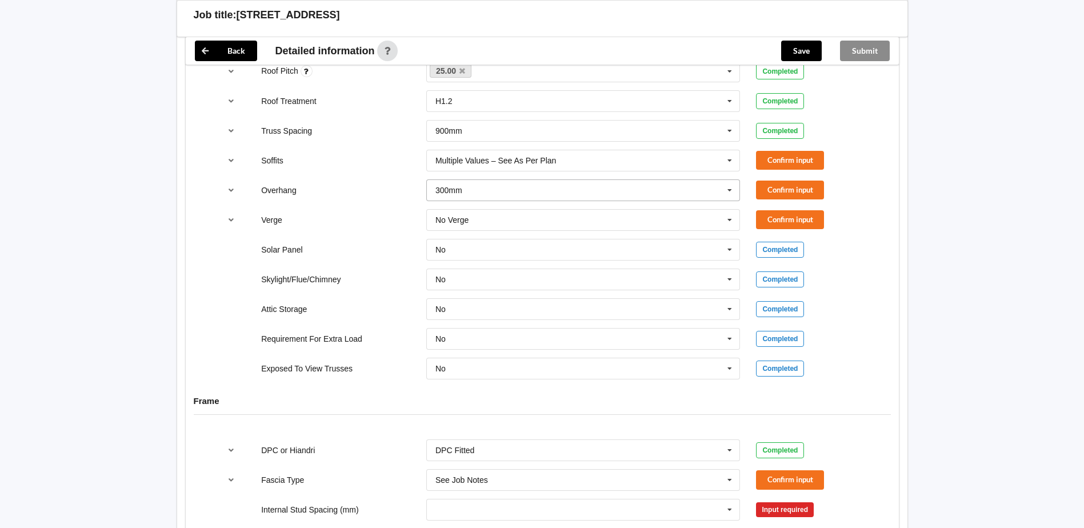
click at [599, 190] on input "text" at bounding box center [584, 190] width 313 height 21
click at [534, 304] on div "Multiple Values – See As Per Plan" at bounding box center [583, 295] width 313 height 21
click at [608, 220] on input "text" at bounding box center [584, 220] width 313 height 21
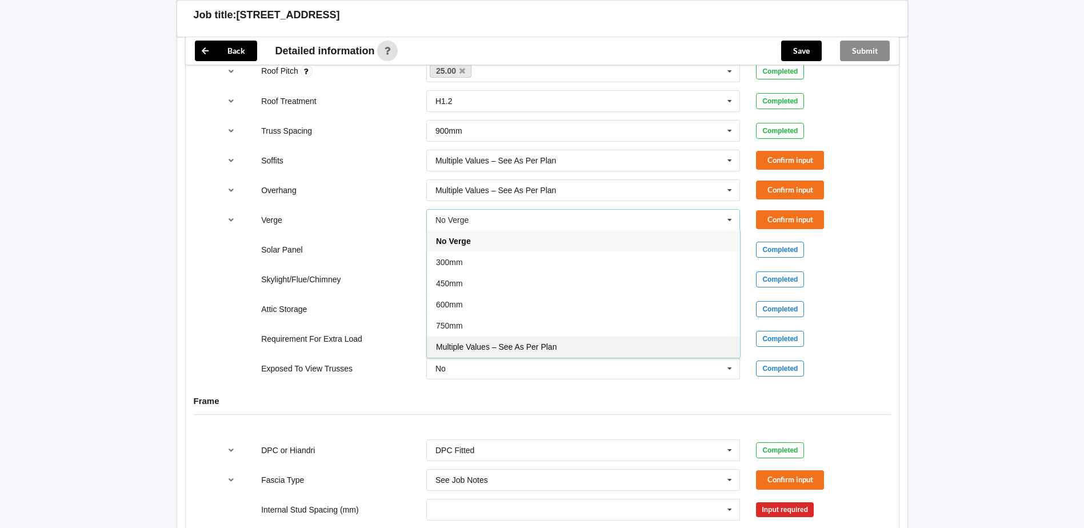
click at [545, 349] on span "Multiple Values – See As Per Plan" at bounding box center [496, 346] width 121 height 9
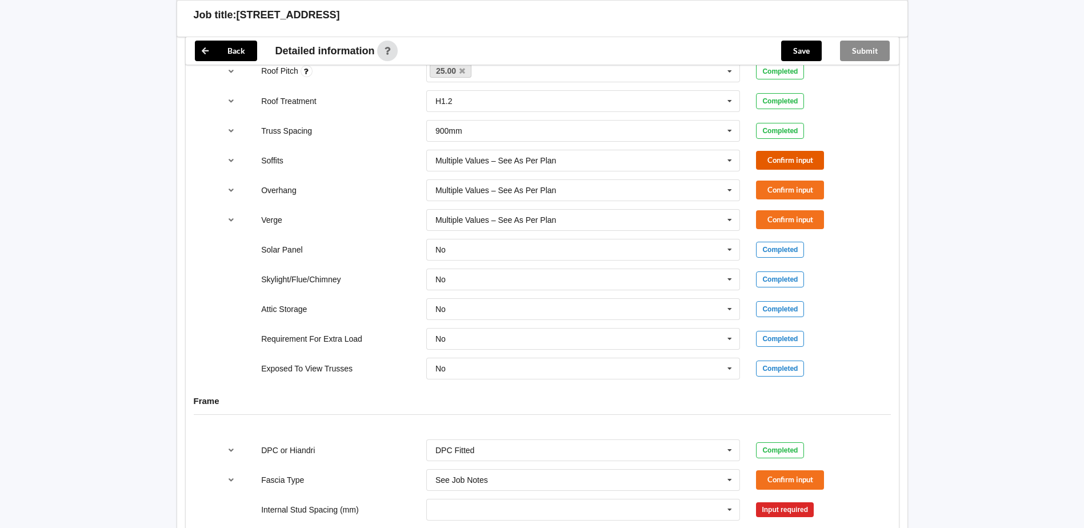
click at [803, 157] on button "Confirm input" at bounding box center [790, 160] width 68 height 19
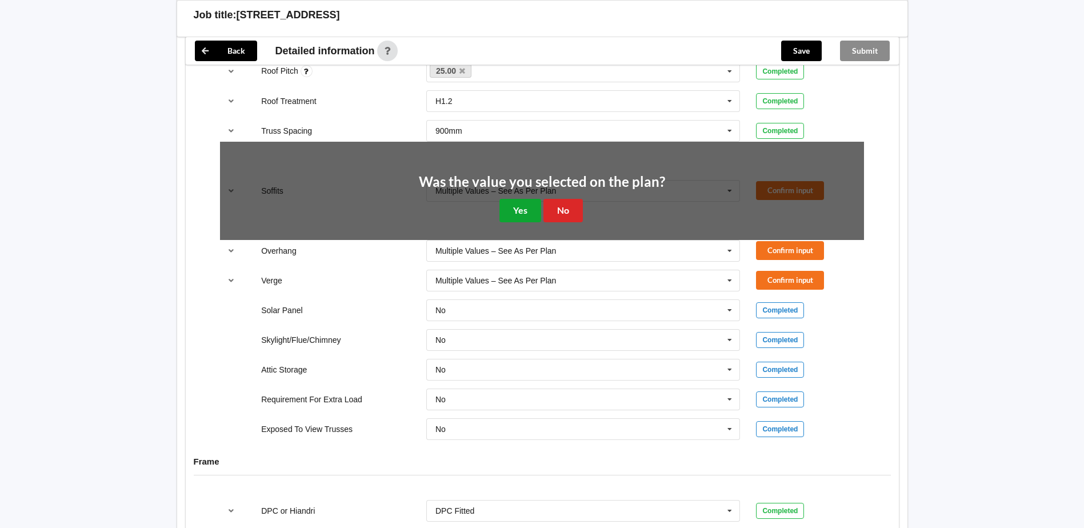
click at [535, 212] on button "Yes" at bounding box center [521, 210] width 42 height 23
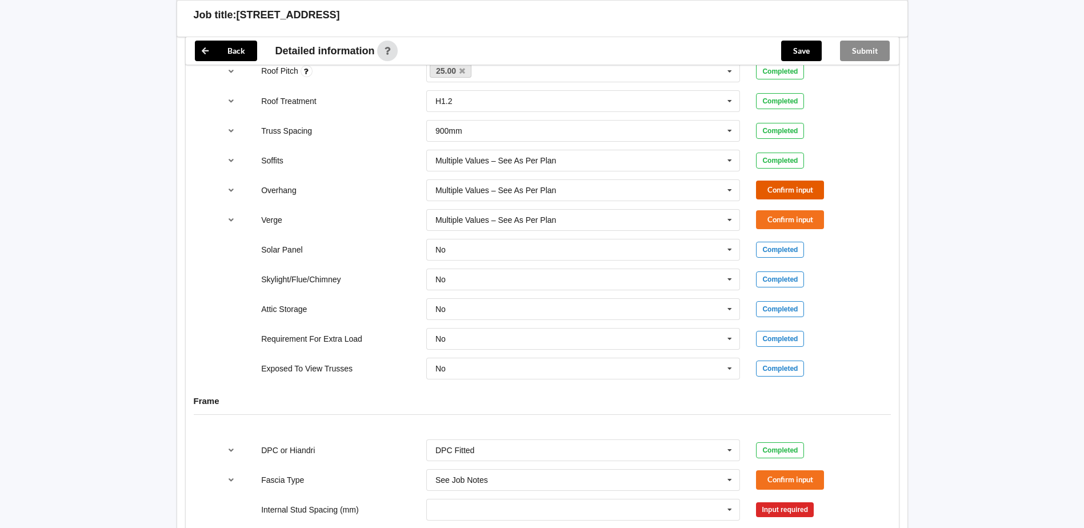
click at [776, 190] on button "Confirm input" at bounding box center [790, 190] width 68 height 19
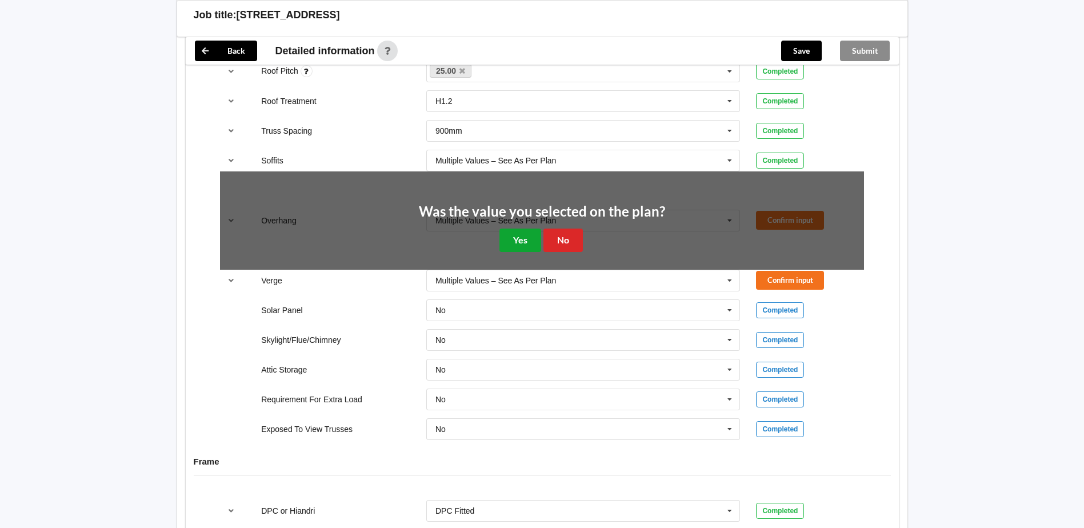
click at [530, 236] on button "Yes" at bounding box center [521, 240] width 42 height 23
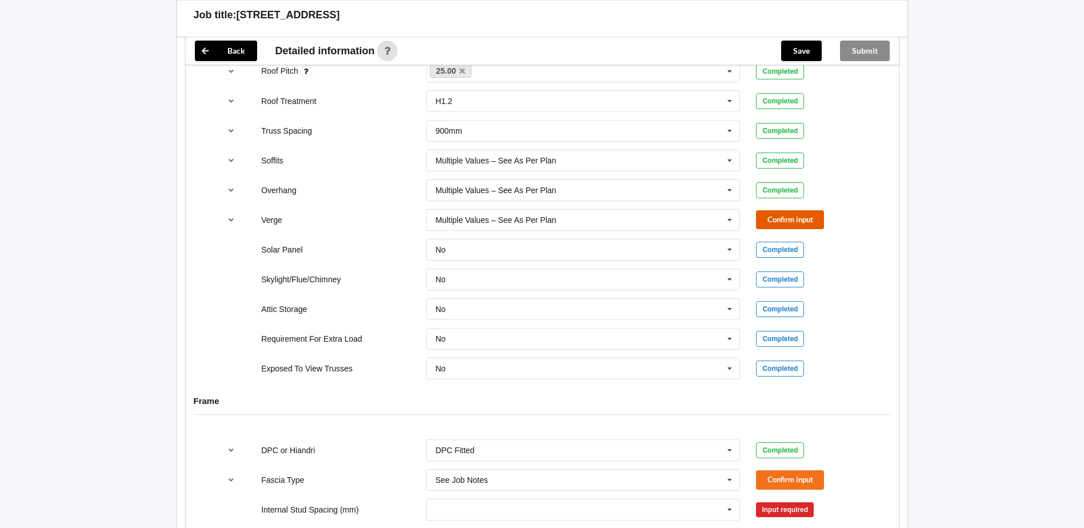
click at [791, 220] on button "Confirm input" at bounding box center [790, 219] width 68 height 19
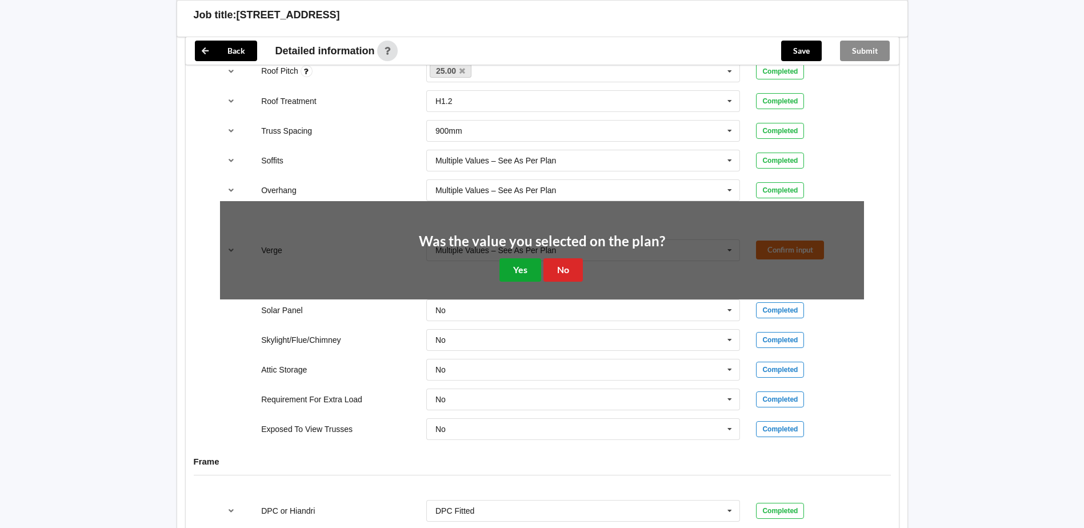
click at [523, 265] on button "Yes" at bounding box center [521, 269] width 42 height 23
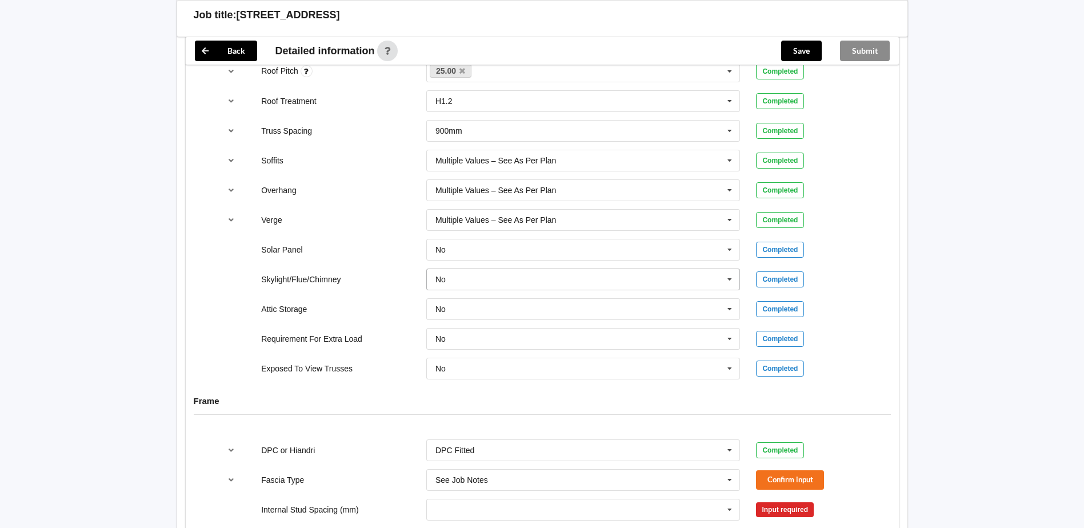
scroll to position [1086, 0]
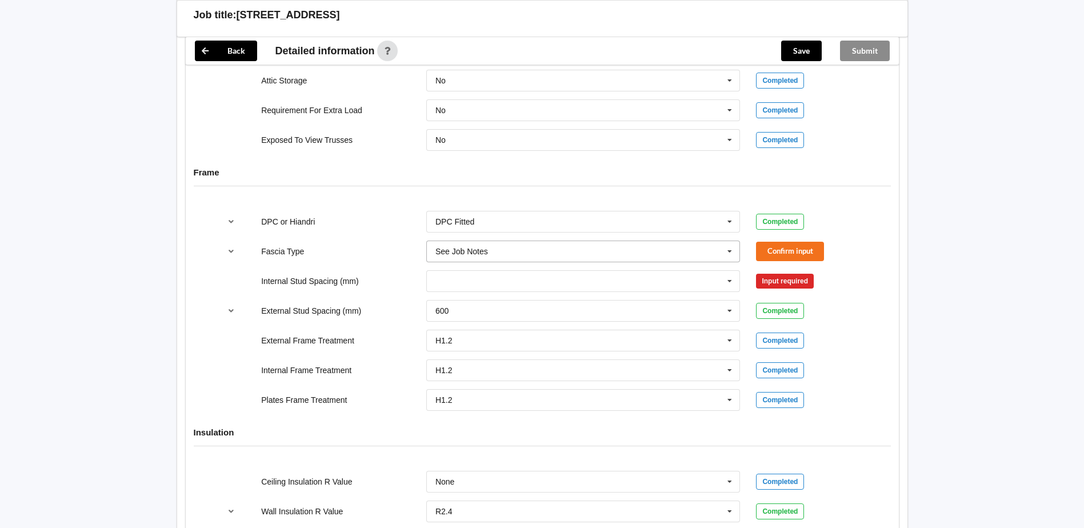
click at [690, 252] on input "text" at bounding box center [584, 251] width 313 height 21
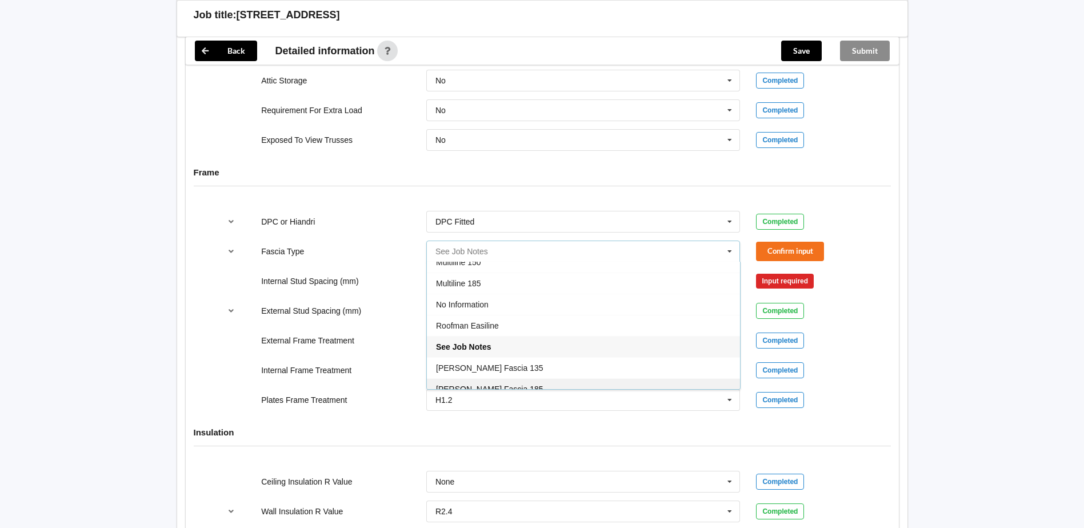
scroll to position [380, 0]
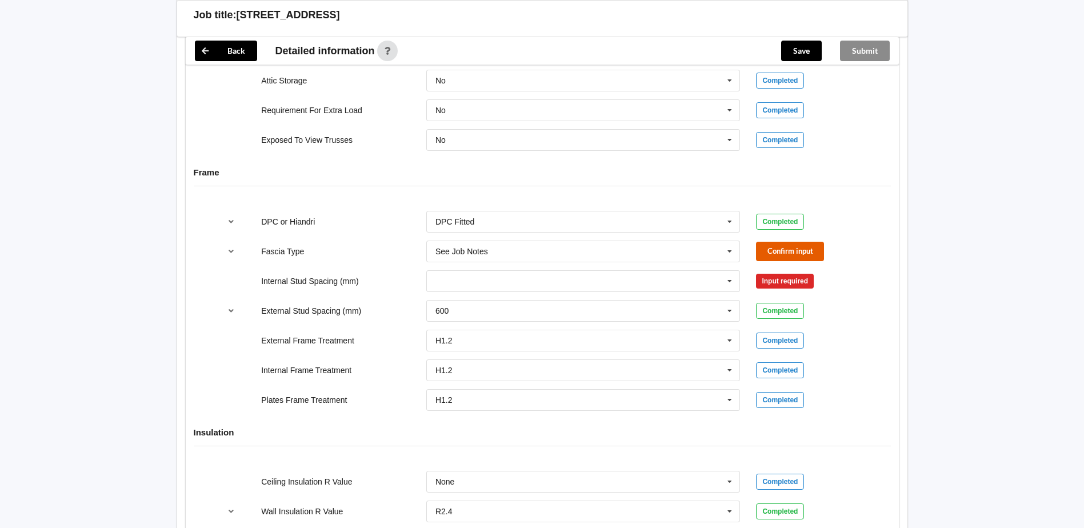
click at [823, 258] on button "Confirm input" at bounding box center [790, 251] width 68 height 19
click at [715, 286] on input "text" at bounding box center [584, 281] width 313 height 21
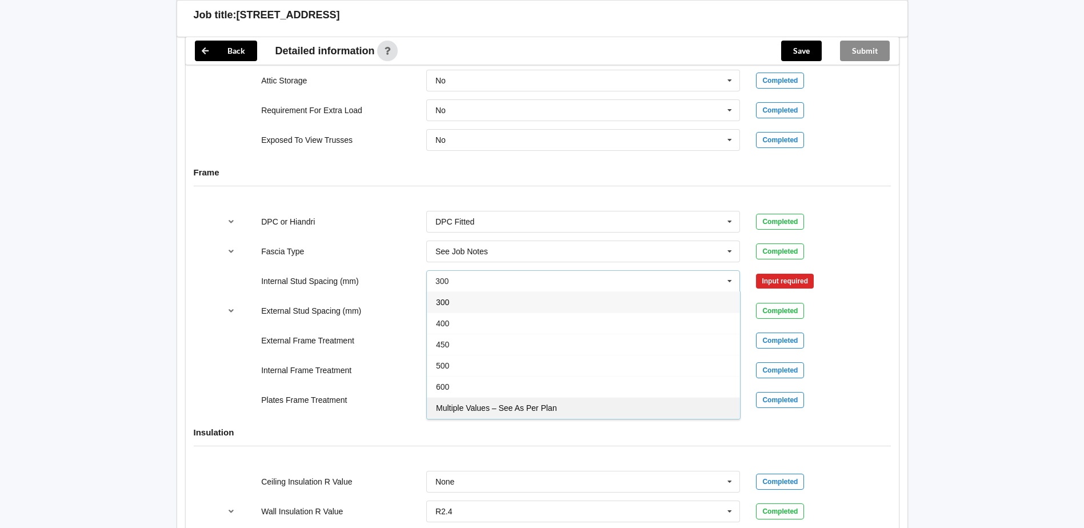
click at [506, 411] on span "Multiple Values – See As Per Plan" at bounding box center [496, 408] width 121 height 9
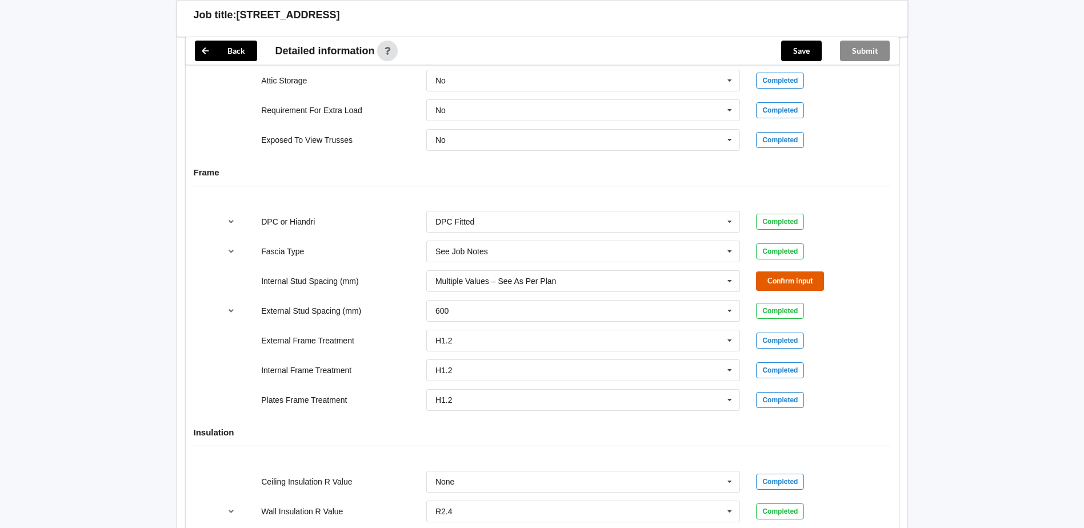
click at [800, 278] on button "Confirm input" at bounding box center [790, 281] width 68 height 19
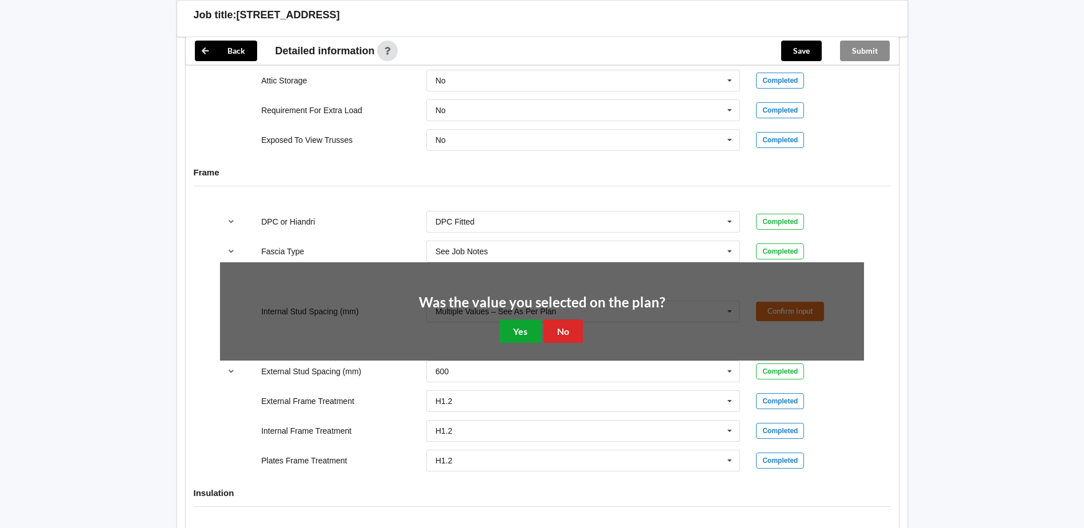
click at [513, 333] on button "Yes" at bounding box center [521, 331] width 42 height 23
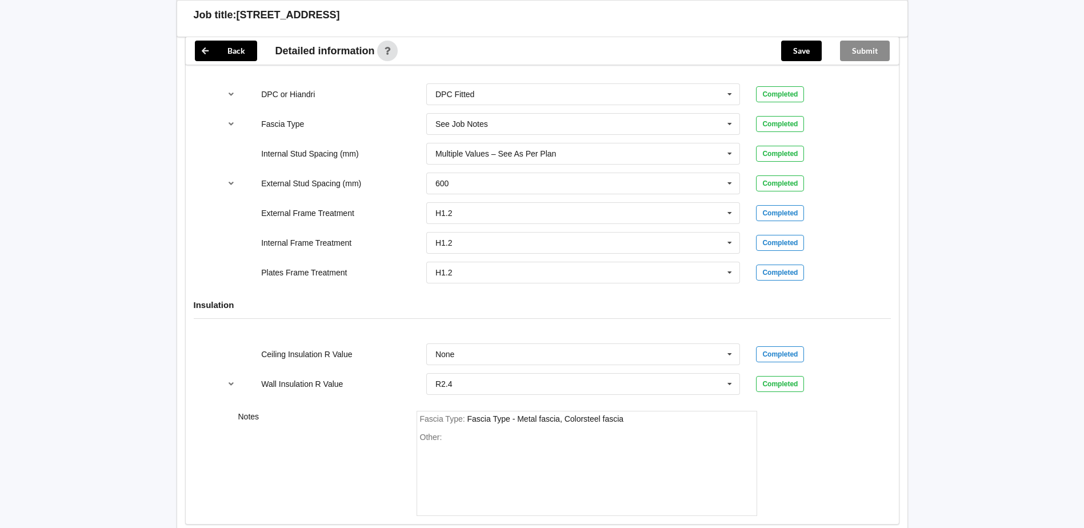
scroll to position [1284, 0]
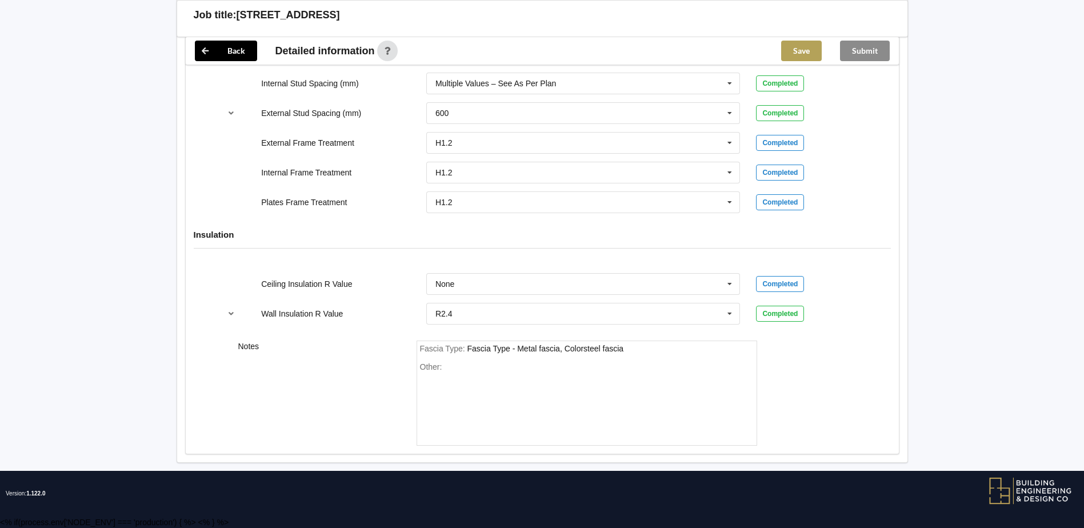
click at [800, 50] on button "Save" at bounding box center [801, 51] width 41 height 21
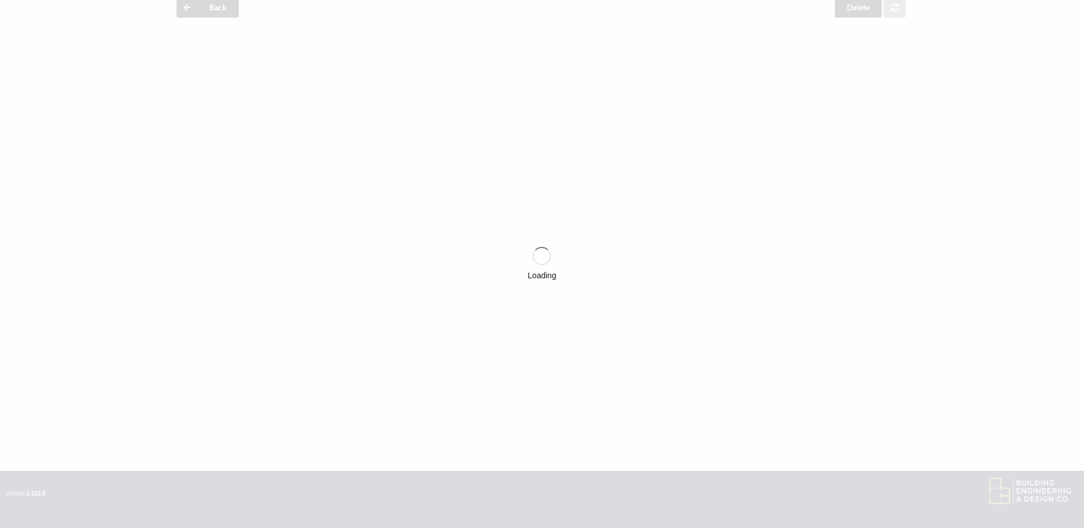
scroll to position [0, 0]
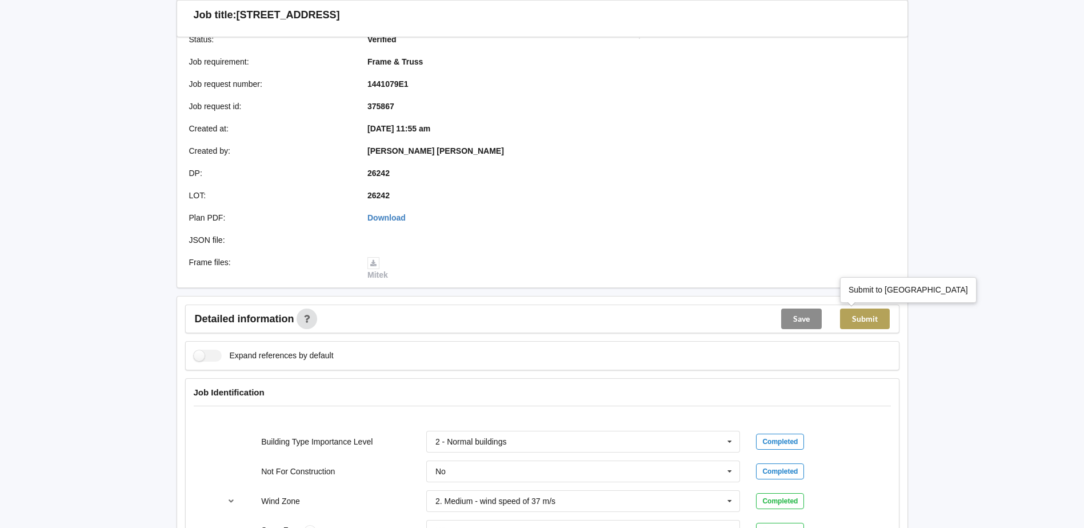
click at [872, 321] on button "Submit" at bounding box center [865, 319] width 50 height 21
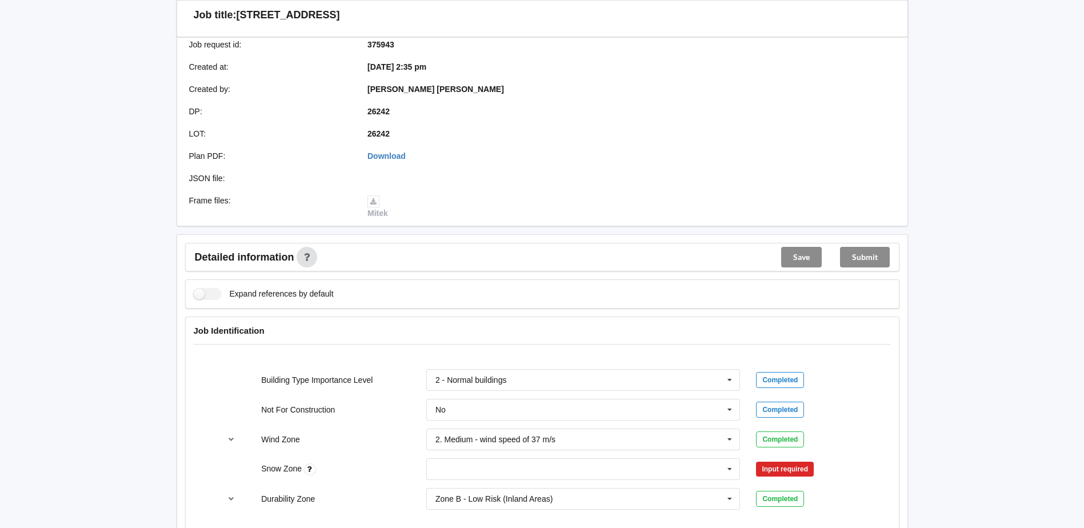
scroll to position [343, 0]
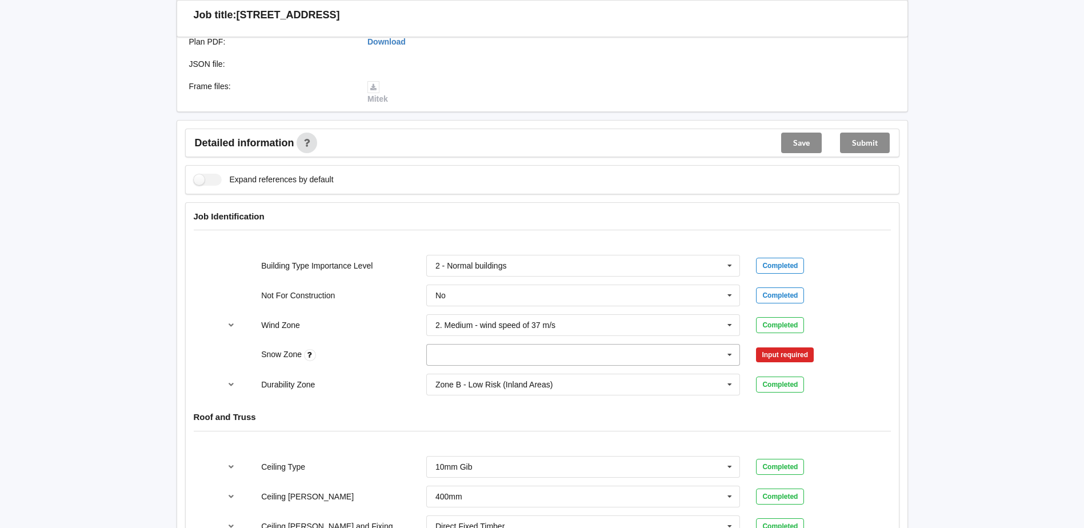
click at [633, 360] on input "text" at bounding box center [584, 355] width 313 height 21
click at [465, 378] on div "N0" at bounding box center [583, 375] width 313 height 21
click at [789, 350] on button "Confirm input" at bounding box center [790, 355] width 68 height 19
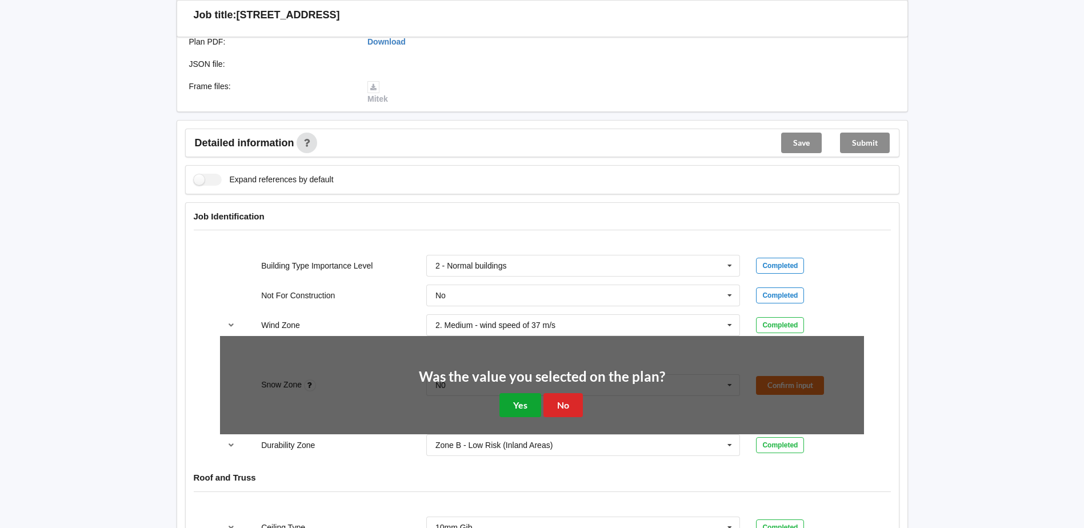
click at [528, 401] on button "Yes" at bounding box center [521, 404] width 42 height 23
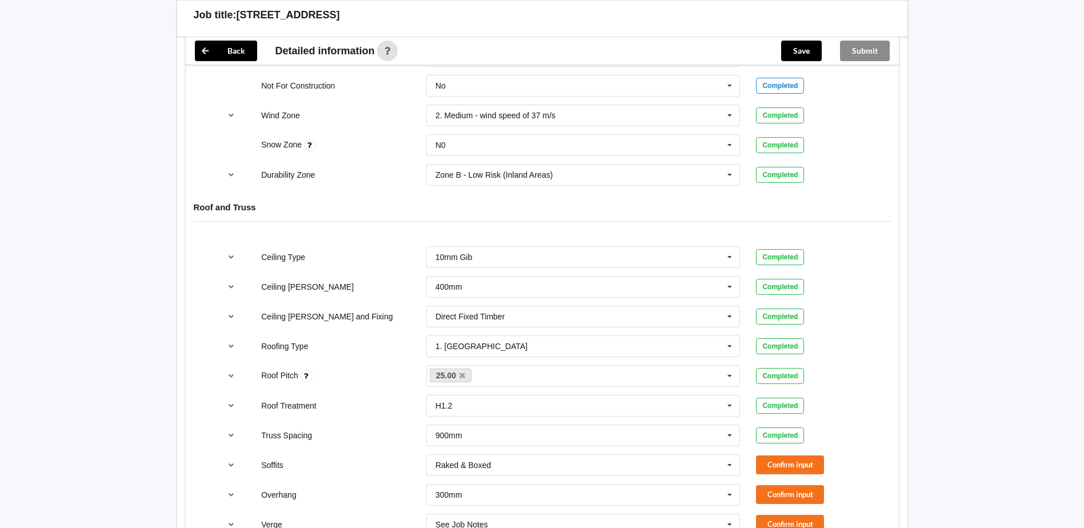
scroll to position [572, 0]
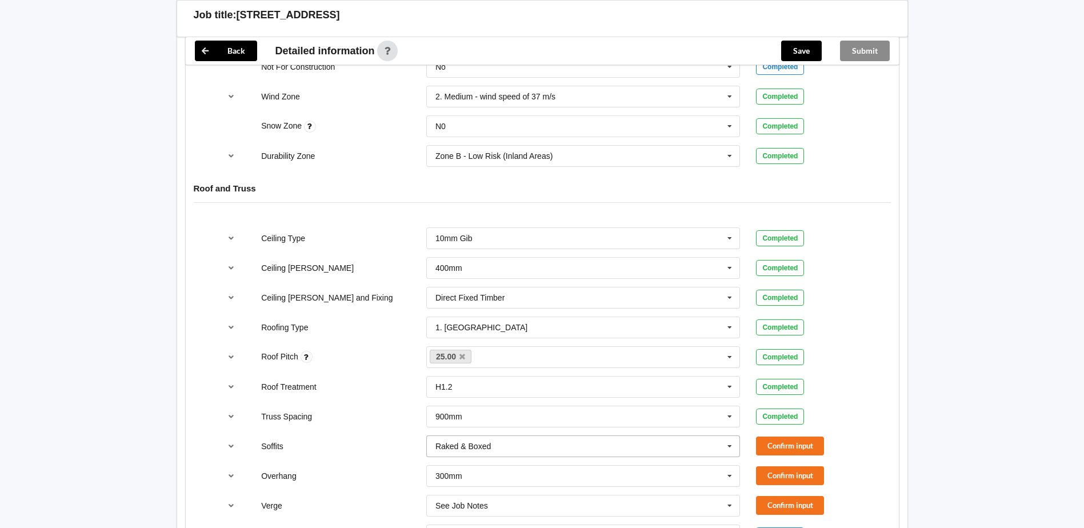
click at [720, 448] on input "text" at bounding box center [584, 446] width 313 height 21
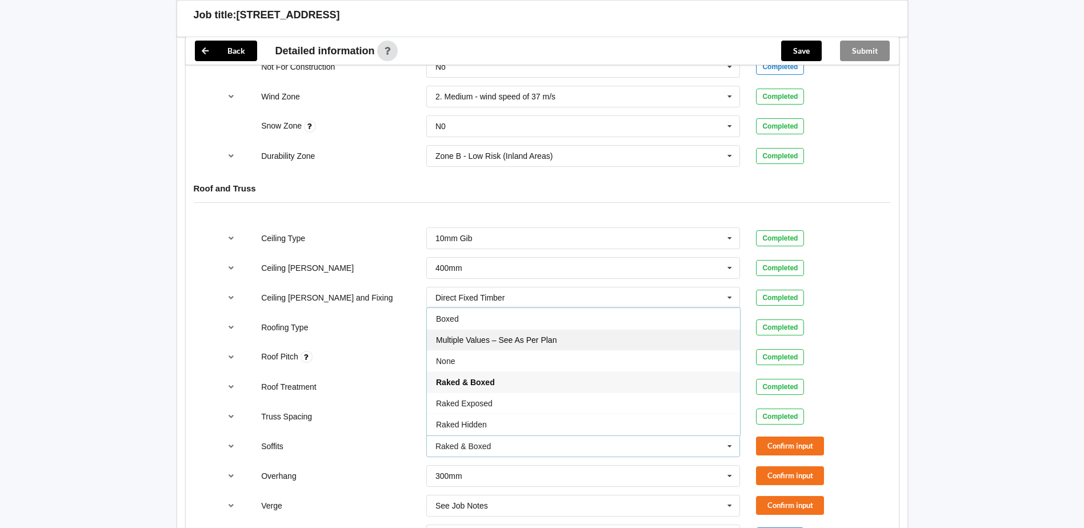
click at [593, 345] on div "Multiple Values – See As Per Plan" at bounding box center [583, 339] width 313 height 21
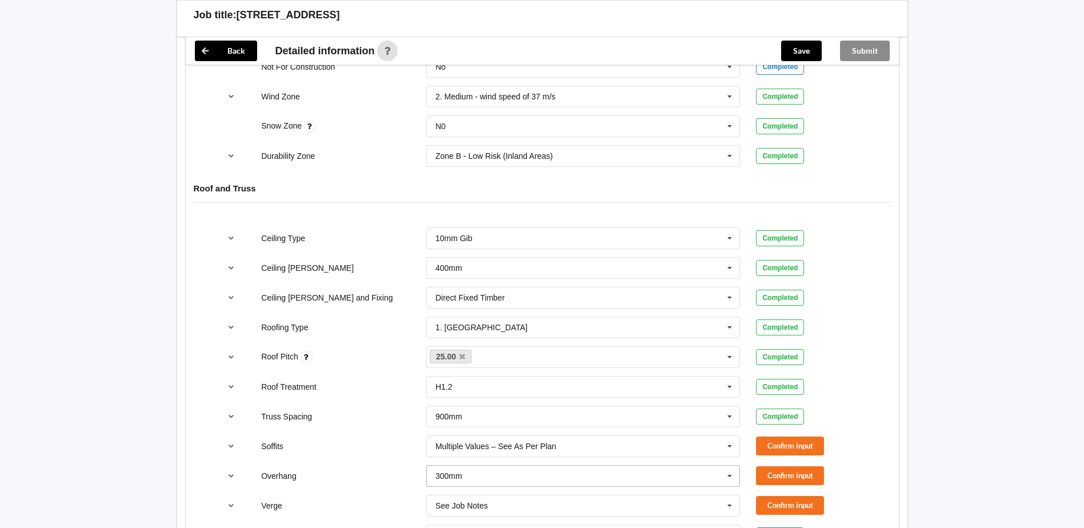
click at [690, 476] on input "text" at bounding box center [584, 476] width 313 height 21
click at [600, 436] on div "Multiple Values – See As Per Plan" at bounding box center [583, 432] width 313 height 21
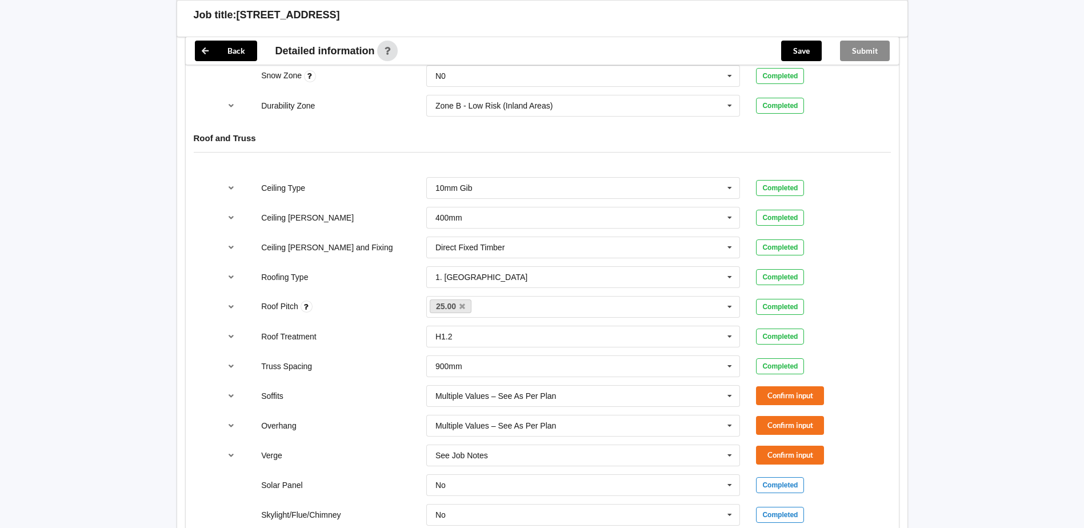
scroll to position [686, 0]
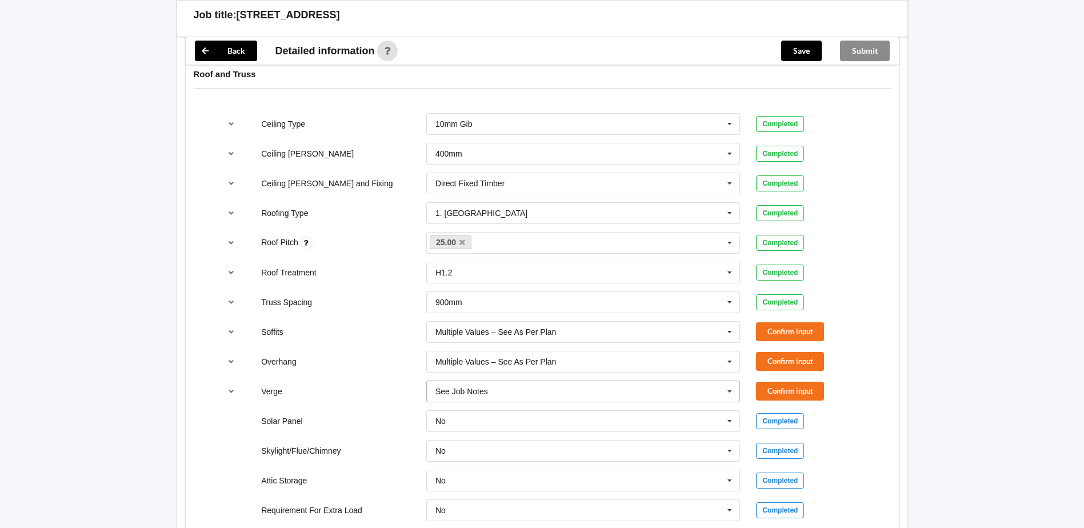
click at [563, 392] on input "text" at bounding box center [584, 391] width 313 height 21
drag, startPoint x: 534, startPoint y: 372, endPoint x: 574, endPoint y: 373, distance: 40.0
click at [534, 373] on span "Multiple Values – See As Per Plan" at bounding box center [496, 369] width 121 height 9
click at [803, 334] on button "Confirm input" at bounding box center [790, 331] width 68 height 19
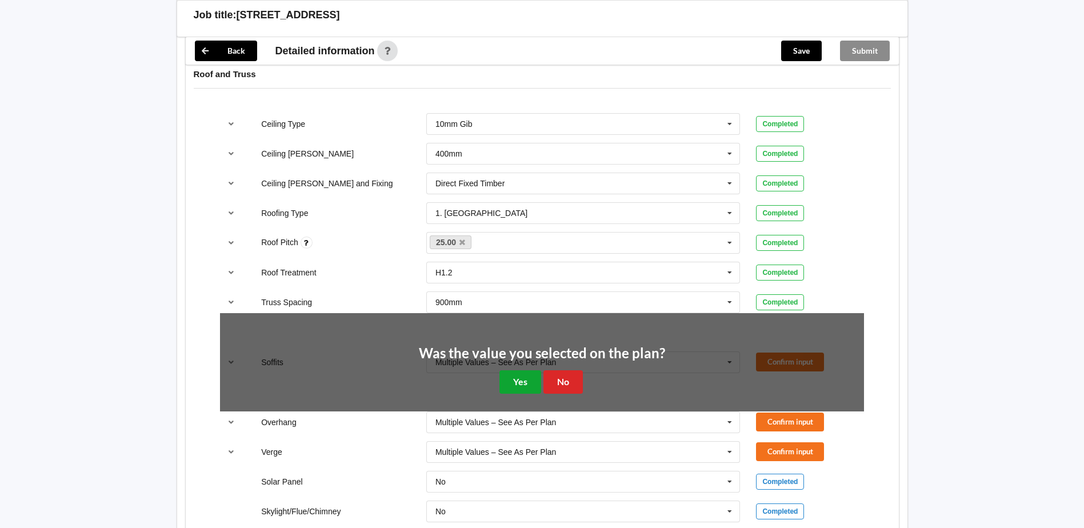
click at [513, 386] on button "Yes" at bounding box center [521, 381] width 42 height 23
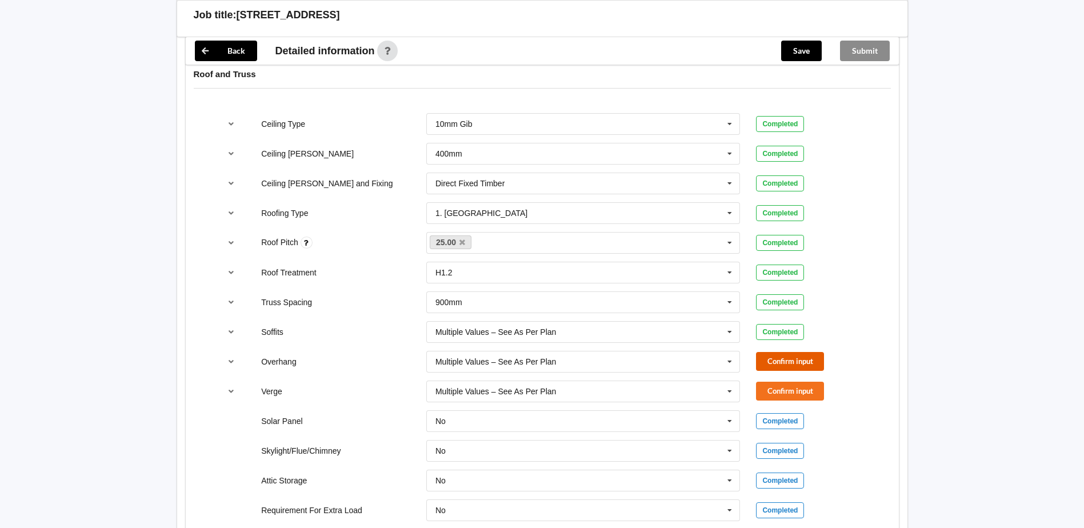
click at [773, 363] on button "Confirm input" at bounding box center [790, 361] width 68 height 19
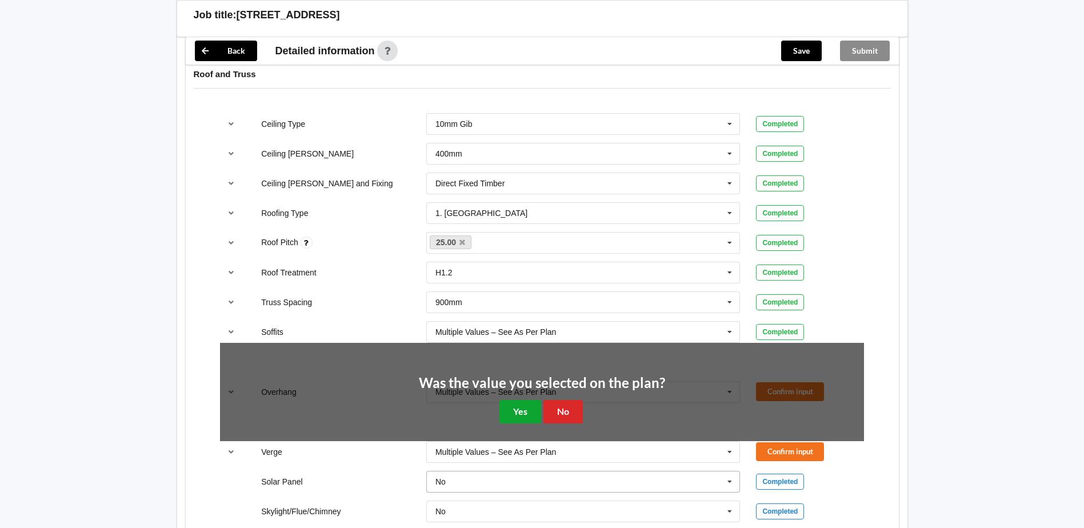
drag, startPoint x: 510, startPoint y: 414, endPoint x: 568, endPoint y: 415, distance: 57.7
click at [511, 414] on button "Yes" at bounding box center [521, 411] width 42 height 23
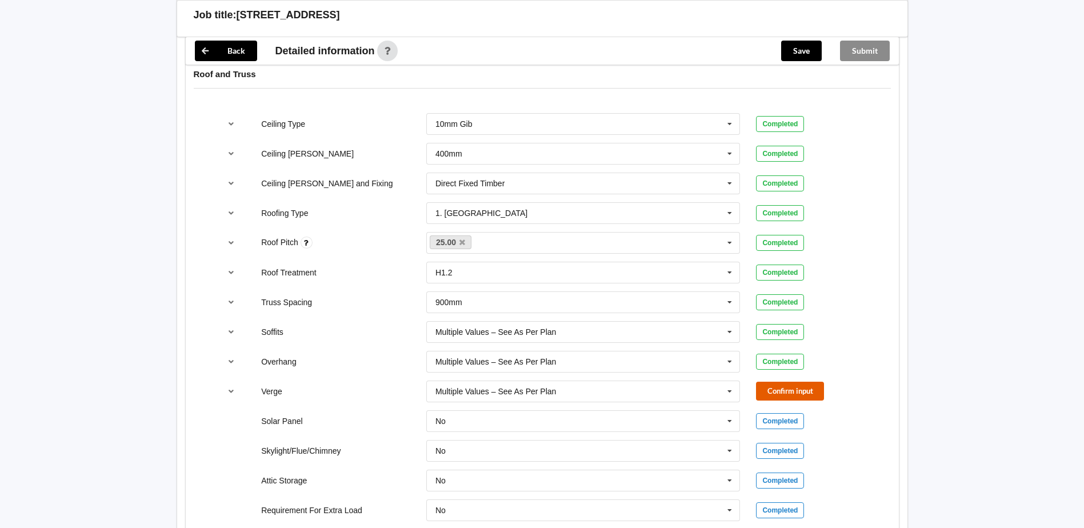
click at [795, 390] on button "Confirm input" at bounding box center [790, 391] width 68 height 19
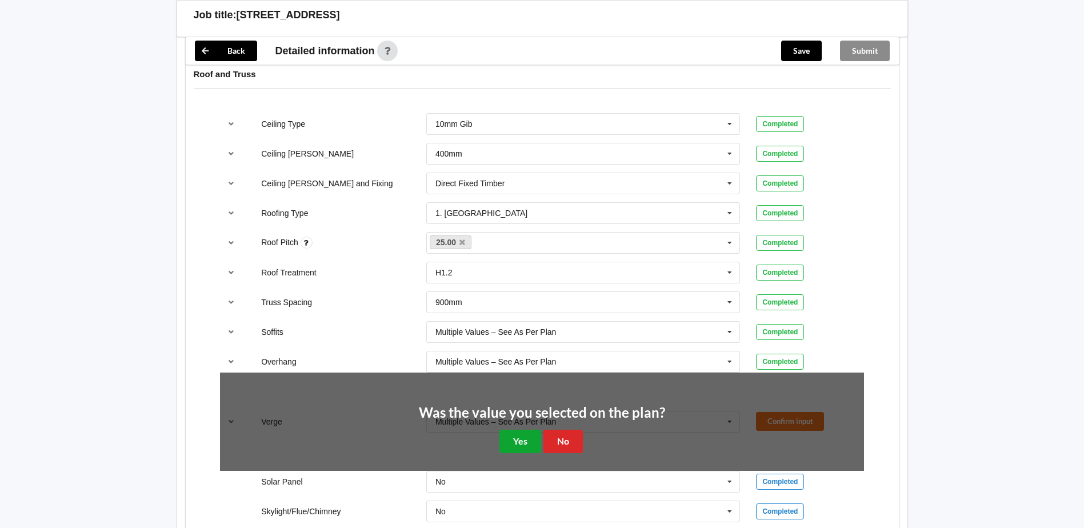
drag, startPoint x: 518, startPoint y: 440, endPoint x: 390, endPoint y: 439, distance: 127.5
click at [518, 440] on button "Yes" at bounding box center [521, 441] width 42 height 23
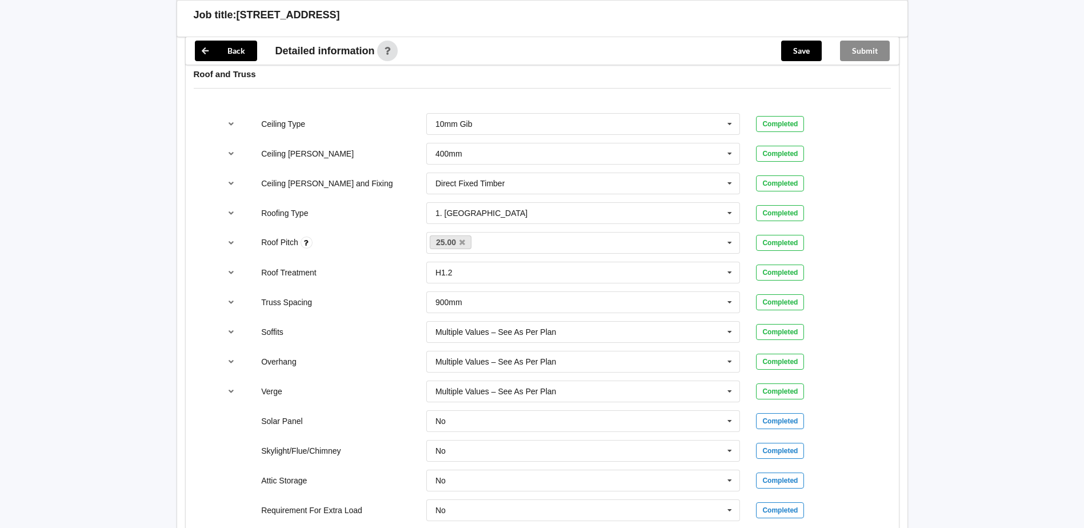
scroll to position [972, 0]
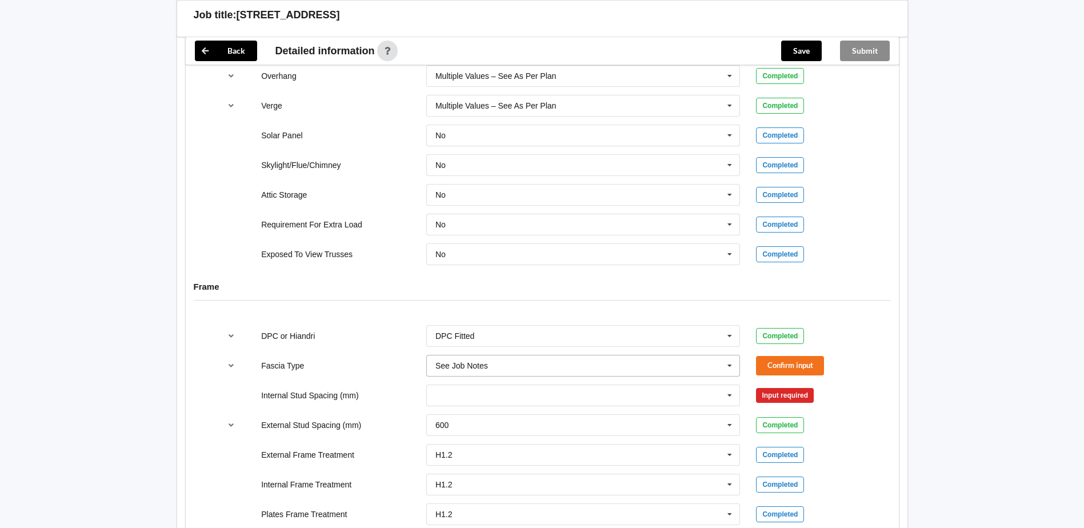
click at [729, 368] on icon at bounding box center [729, 366] width 17 height 21
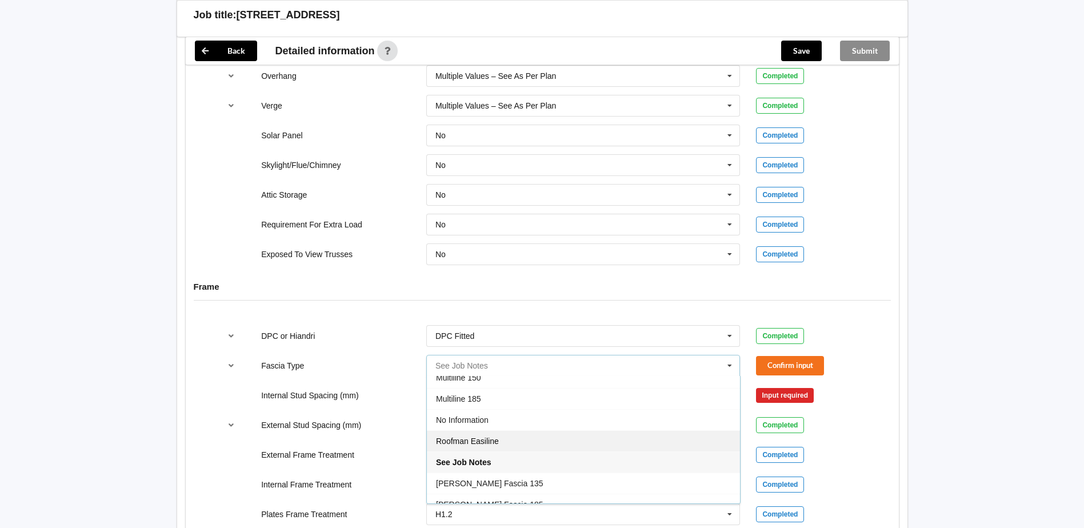
scroll to position [373, 0]
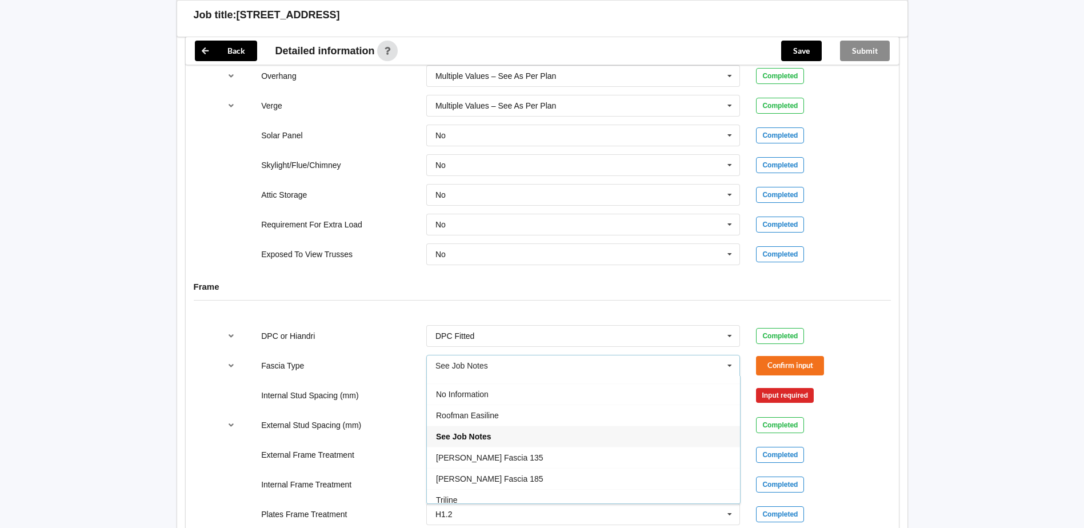
drag, startPoint x: 1004, startPoint y: 370, endPoint x: 937, endPoint y: 370, distance: 67.5
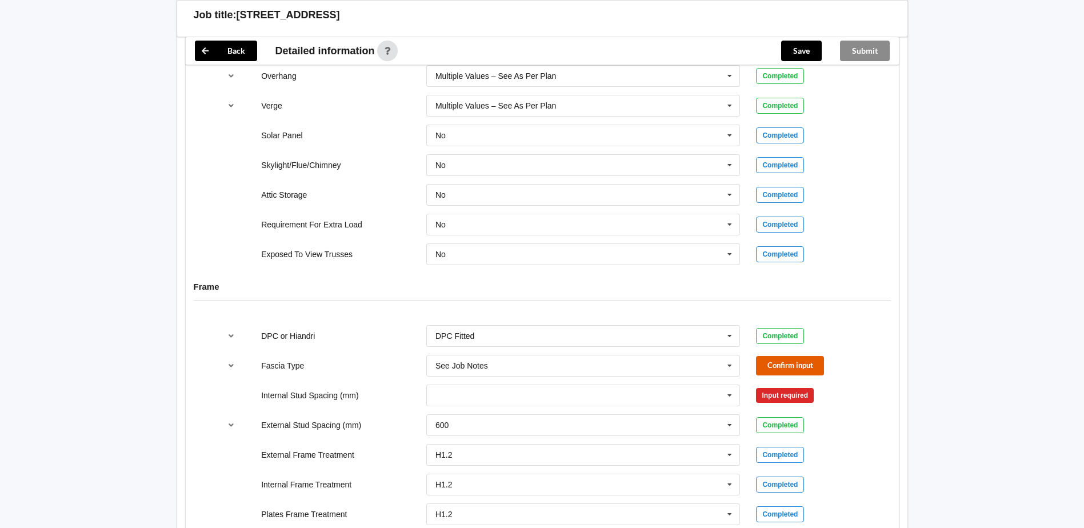
click at [814, 363] on button "Confirm input" at bounding box center [790, 365] width 68 height 19
click at [731, 397] on icon at bounding box center [729, 395] width 17 height 21
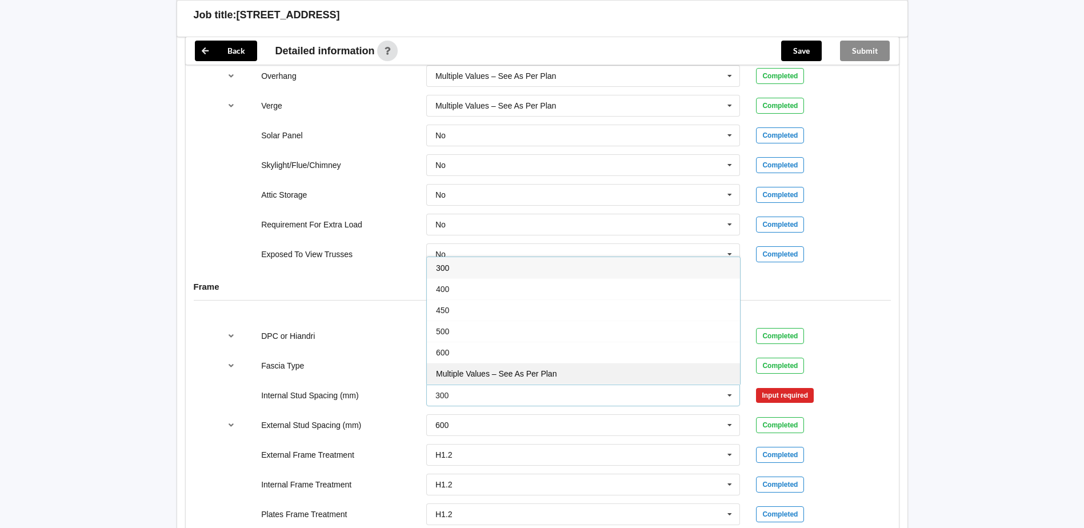
click at [647, 374] on div "Multiple Values – See As Per Plan" at bounding box center [583, 373] width 313 height 21
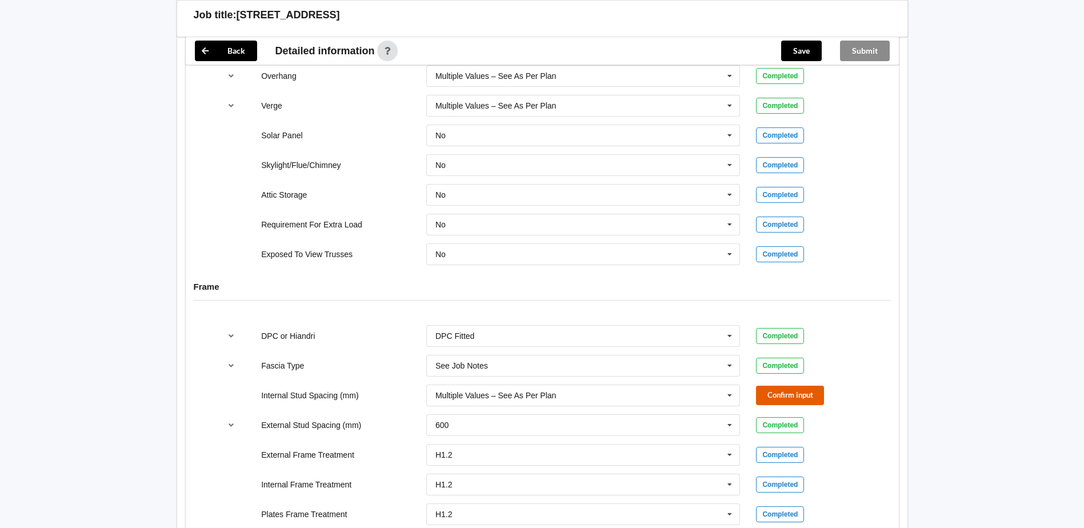
click at [805, 393] on button "Confirm input" at bounding box center [790, 395] width 68 height 19
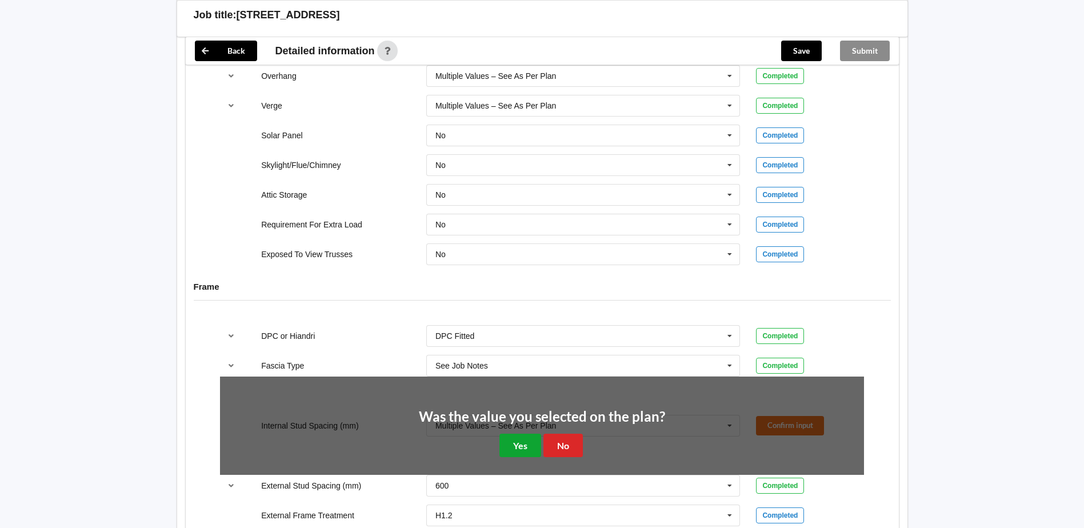
click at [517, 444] on button "Yes" at bounding box center [521, 445] width 42 height 23
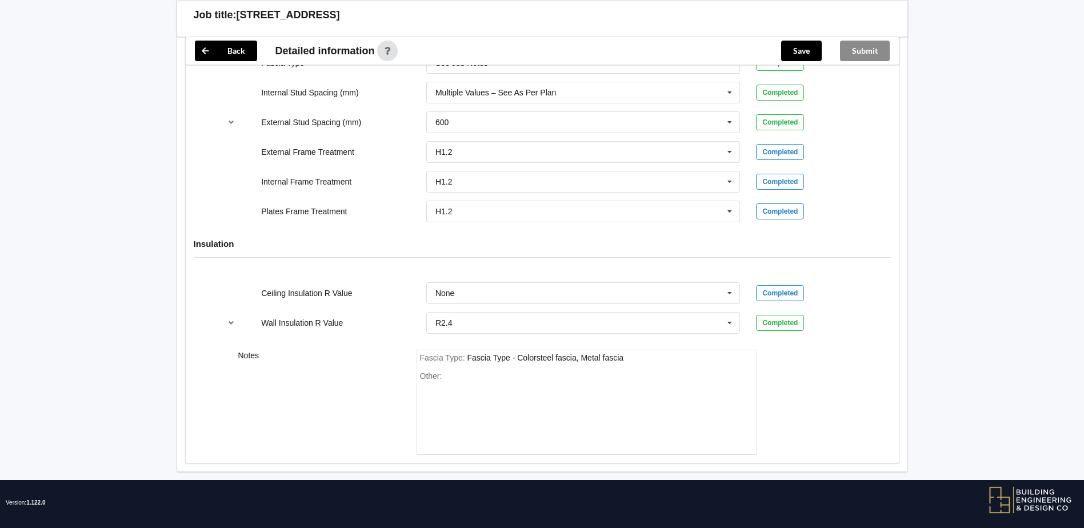
scroll to position [1284, 0]
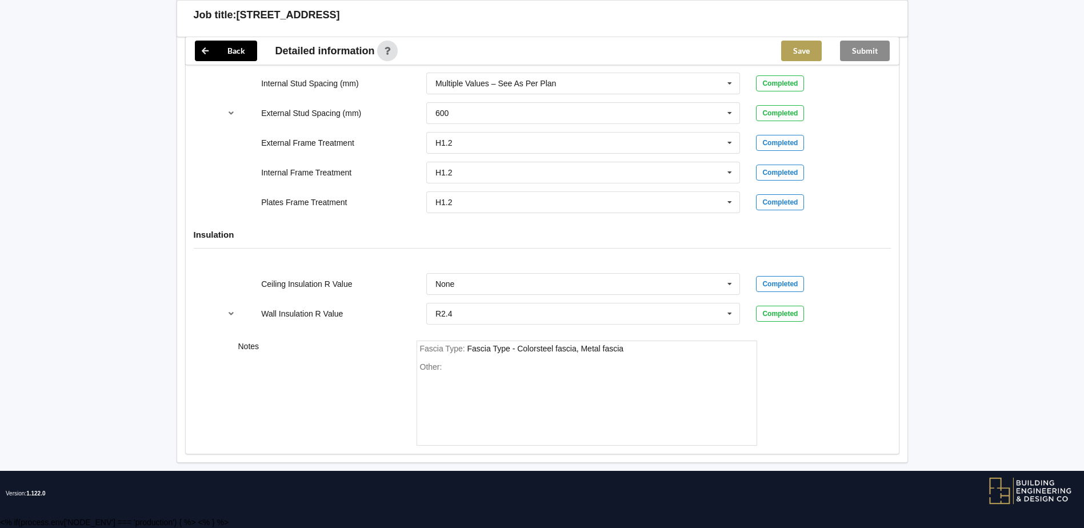
click at [796, 55] on button "Save" at bounding box center [801, 51] width 41 height 21
click at [861, 49] on button "Submit" at bounding box center [865, 51] width 50 height 21
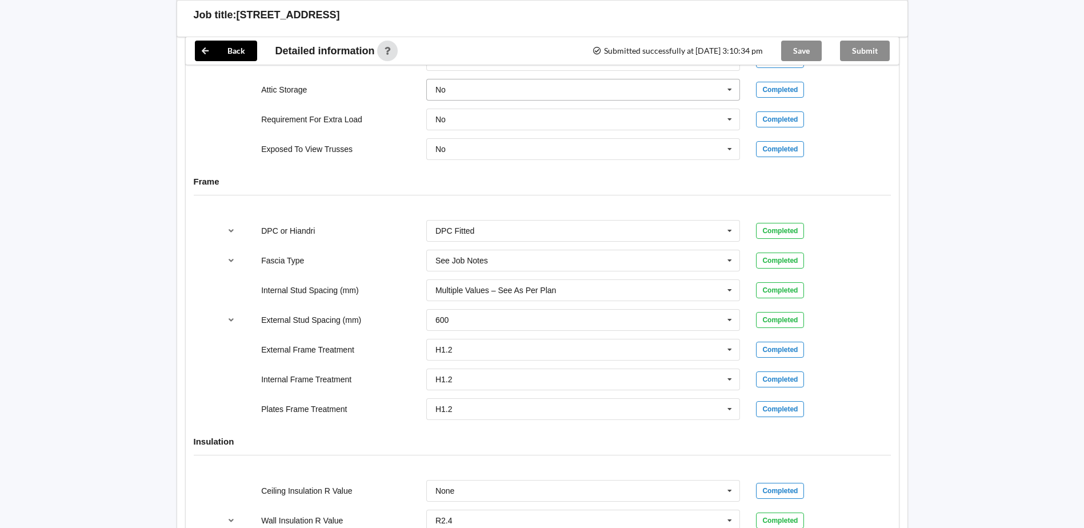
scroll to position [946, 0]
